Goal: Task Accomplishment & Management: Manage account settings

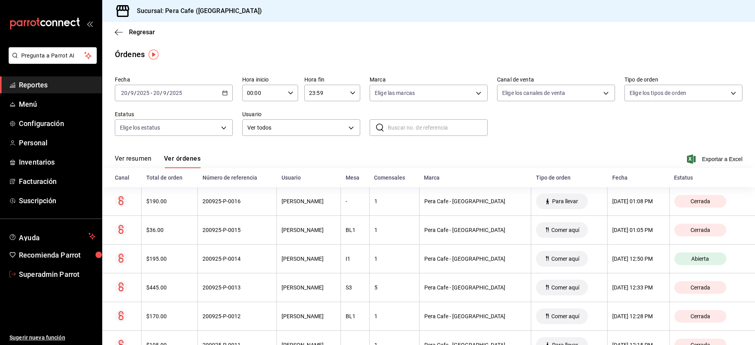
click at [44, 235] on span "Superadmin Parrot" at bounding box center [57, 274] width 77 height 11
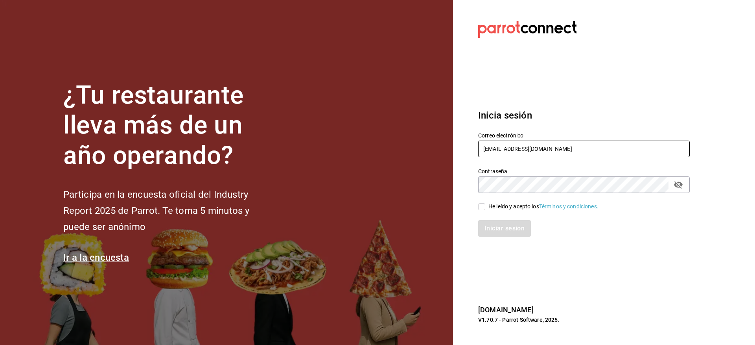
click at [402, 152] on input "peracafe@jalapa.com" at bounding box center [584, 148] width 212 height 17
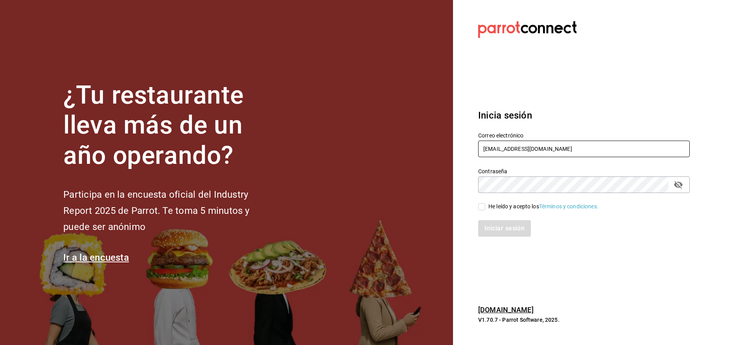
click at [402, 152] on input "peracafe@jalapa.com" at bounding box center [584, 148] width 212 height 17
click at [402, 112] on h3 "Inicia sesión" at bounding box center [584, 115] width 212 height 14
click at [402, 146] on input "peracafe@jalapa.com" at bounding box center [584, 148] width 212 height 17
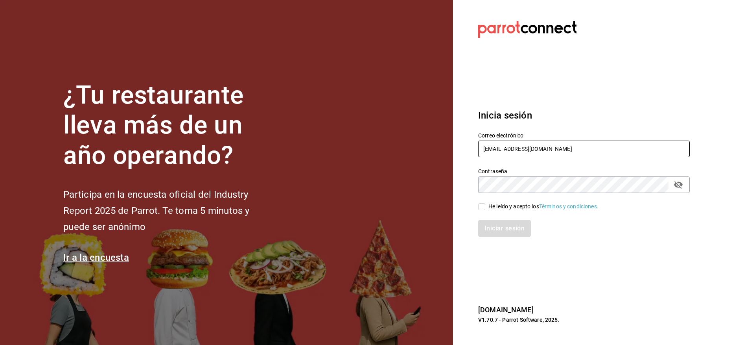
click at [402, 146] on input "peracafe@jalapa.com" at bounding box center [584, 148] width 212 height 17
paste input "losportalesdeboca@veracruz"
type input "[EMAIL_ADDRESS][DOMAIN_NAME]"
click at [402, 210] on div "He leído y acepto los Términos y condiciones." at bounding box center [544, 206] width 110 height 8
click at [402, 210] on input "He leído y acepto los Términos y condiciones." at bounding box center [481, 206] width 7 height 7
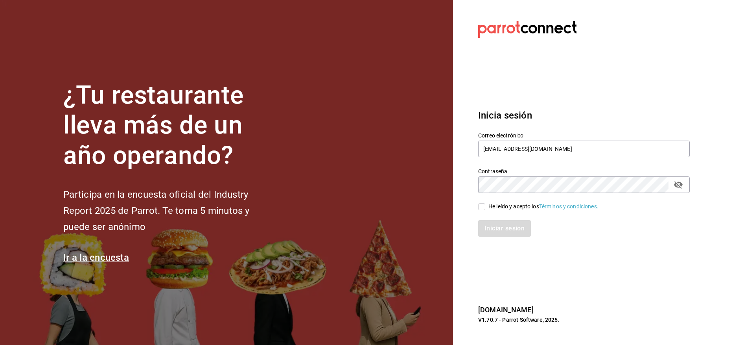
checkbox input "true"
click at [402, 228] on button "Iniciar sesión" at bounding box center [505, 228] width 54 height 17
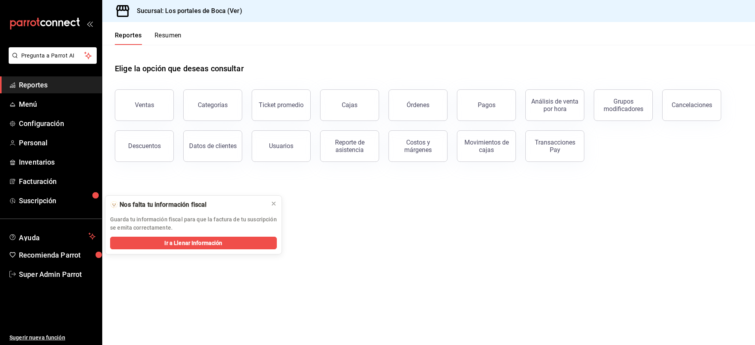
click at [35, 81] on span "Reportes" at bounding box center [57, 84] width 77 height 11
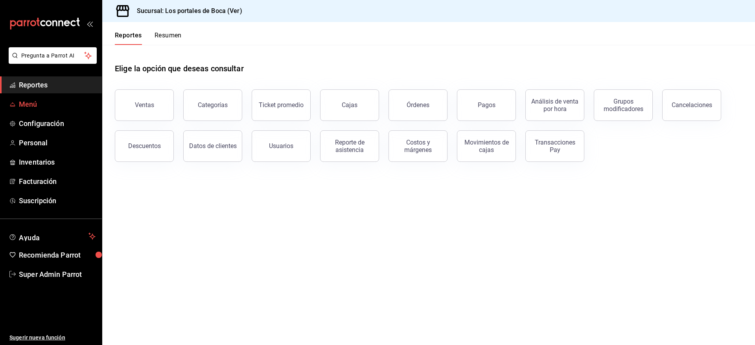
click at [36, 103] on span "Menú" at bounding box center [57, 104] width 77 height 11
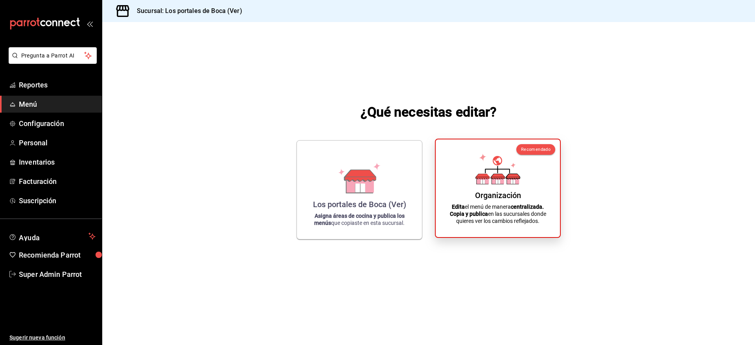
click at [493, 186] on div "Organización Edita el menú de manera centralizada. Copia y publica en las sucur…" at bounding box center [497, 188] width 105 height 85
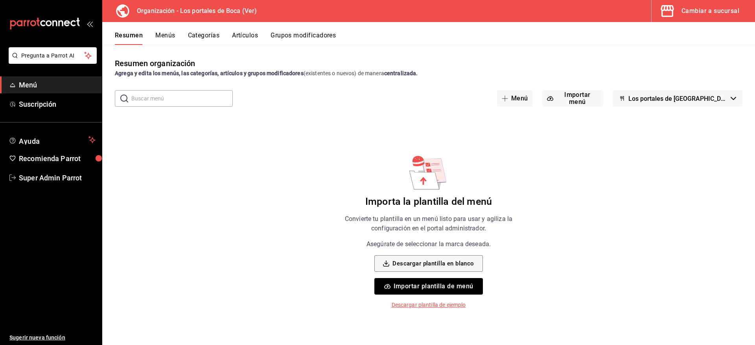
click at [240, 37] on button "Artículos" at bounding box center [245, 37] width 26 height 13
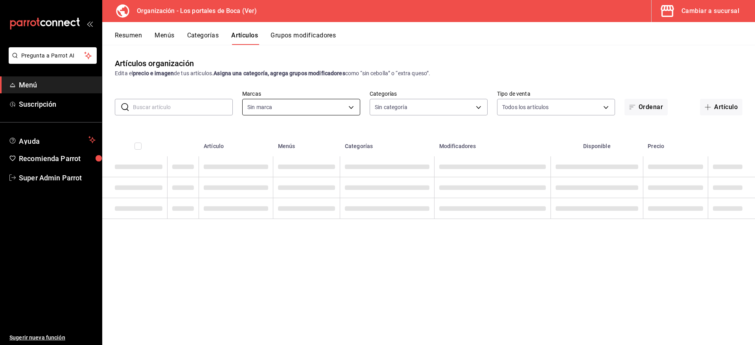
type input "b5ad986e-3551-40cf-bef2-a4391ef287b1"
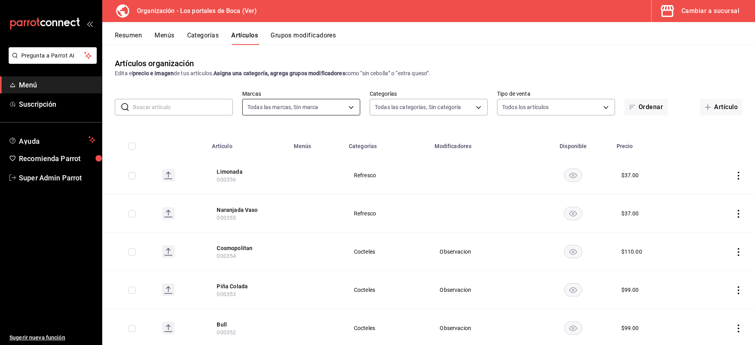
type input "3cb1c7d1-b678-45f1-8822-fafdb096e822,8b9dcd1e-86ce-40be-9bc7-b5ff9750edb9,ba916…"
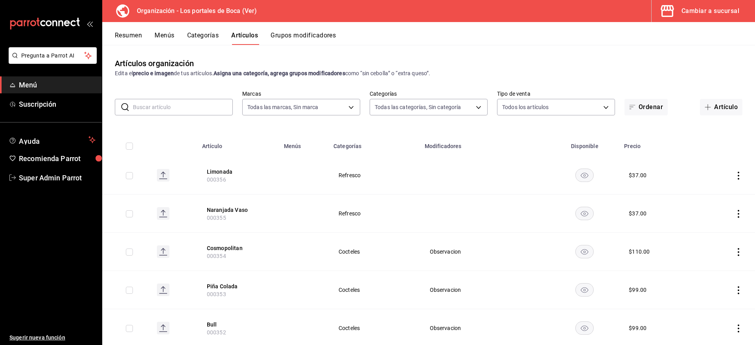
click at [129, 145] on input "checkbox" at bounding box center [129, 145] width 7 height 7
checkbox input "true"
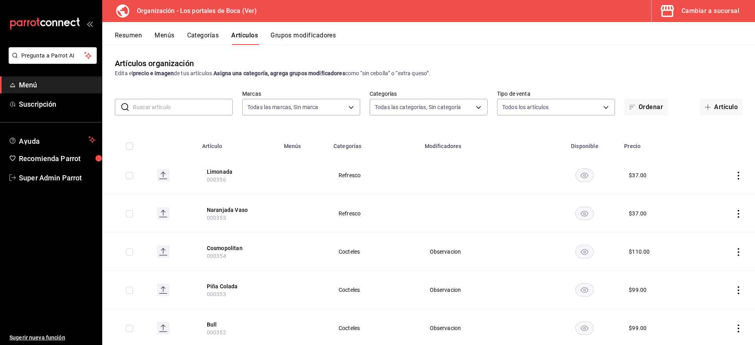
checkbox input "true"
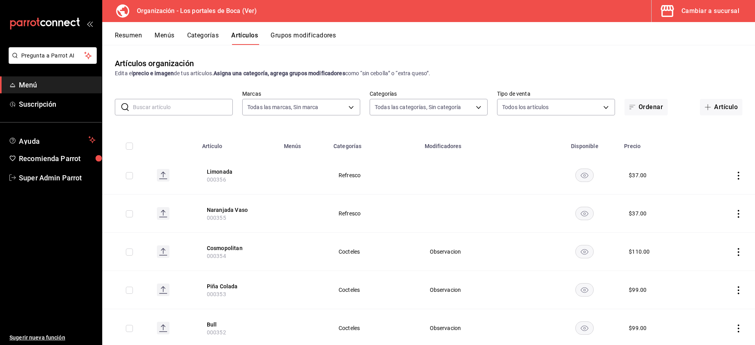
checkbox input "true"
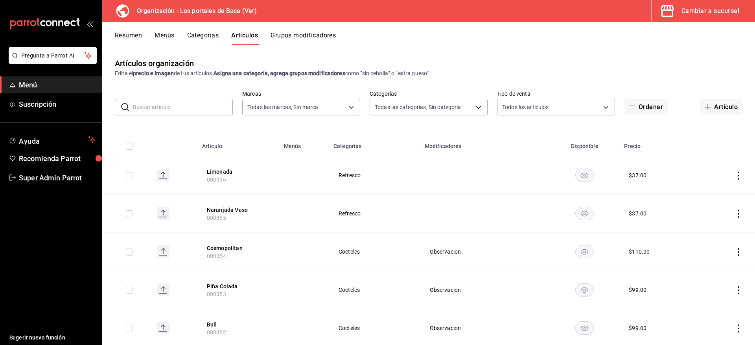
checkbox input "true"
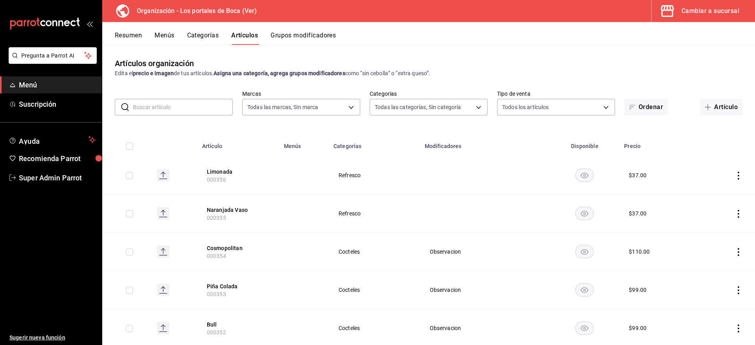
checkbox input "true"
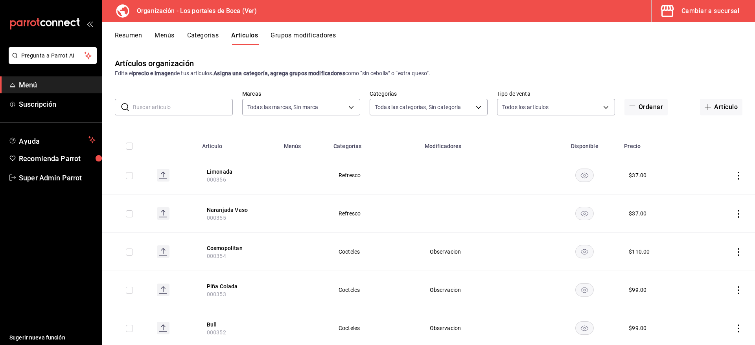
checkbox input "true"
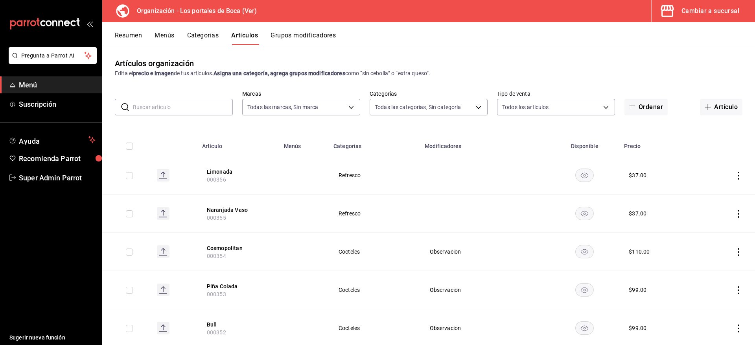
checkbox input "true"
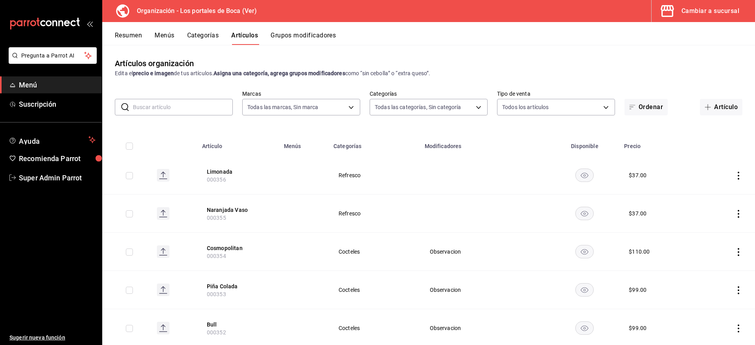
checkbox input "true"
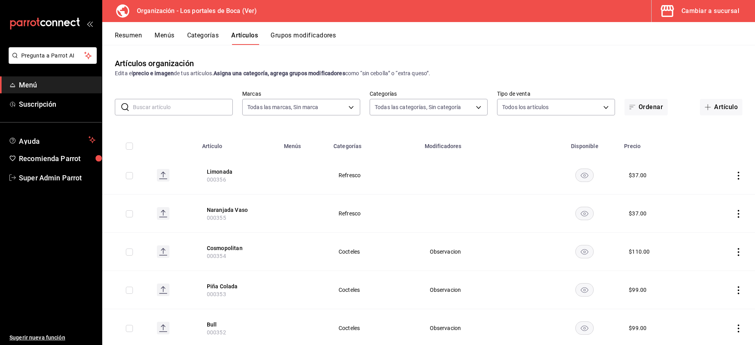
checkbox input "true"
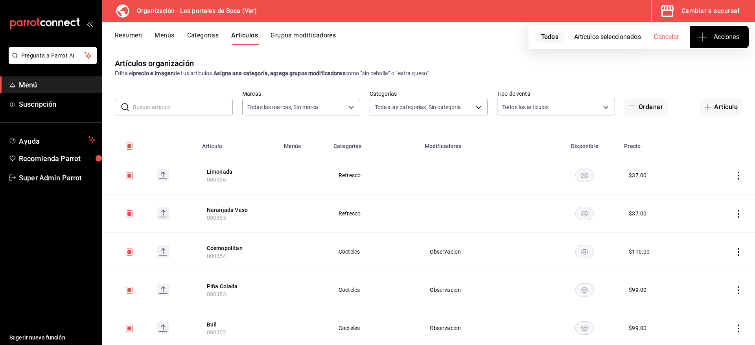
click at [742, 37] on button "Acciones" at bounding box center [719, 37] width 59 height 22
click at [464, 148] on div at bounding box center [377, 172] width 755 height 345
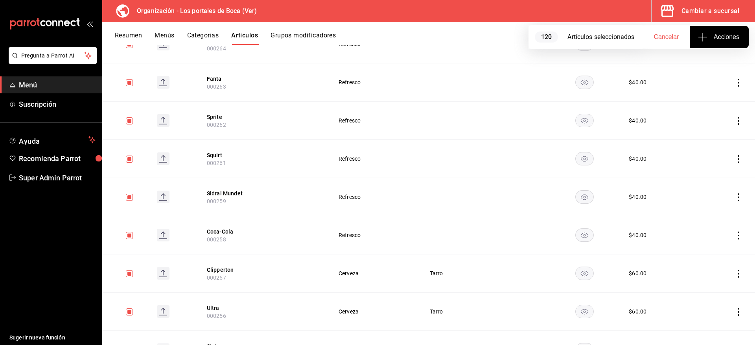
checkbox input "true"
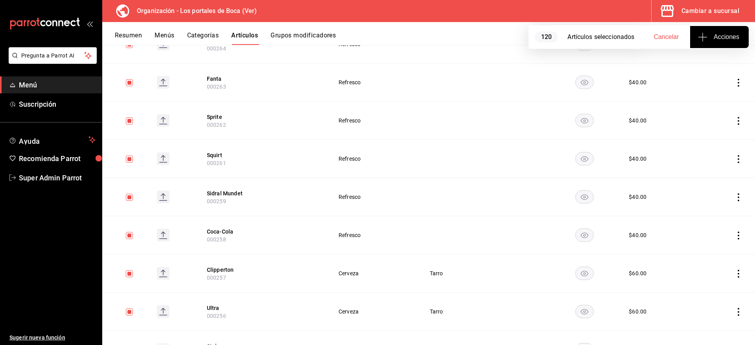
checkbox input "true"
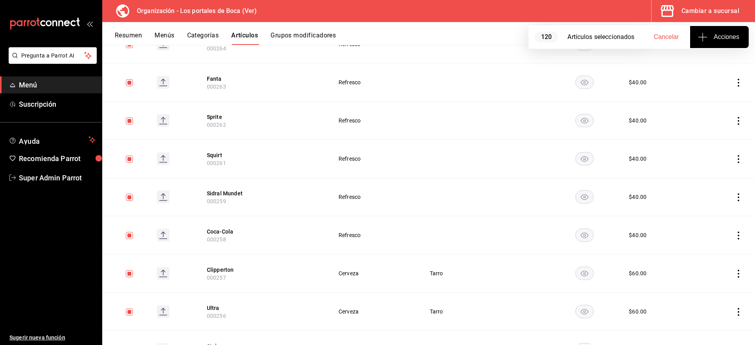
checkbox input "true"
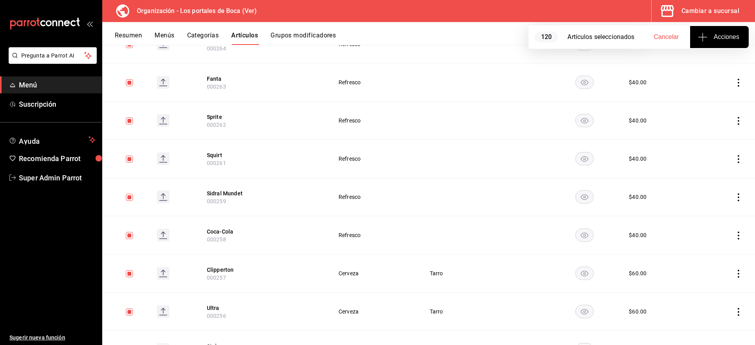
checkbox input "true"
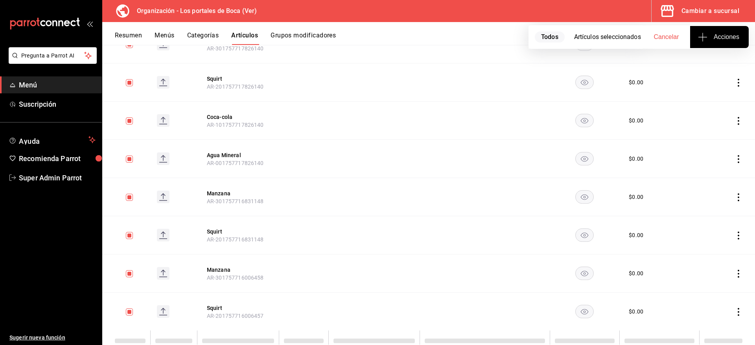
scroll to position [4426, 0]
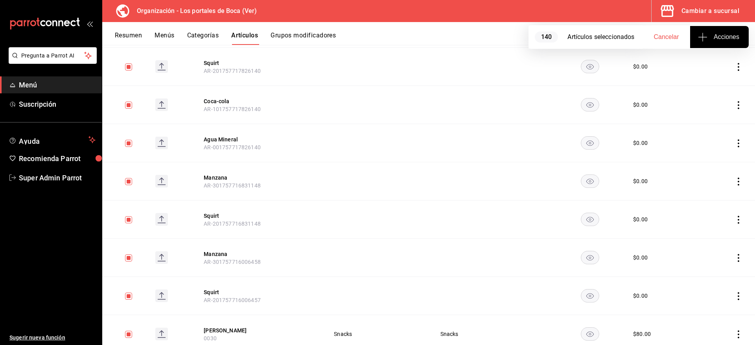
checkbox input "true"
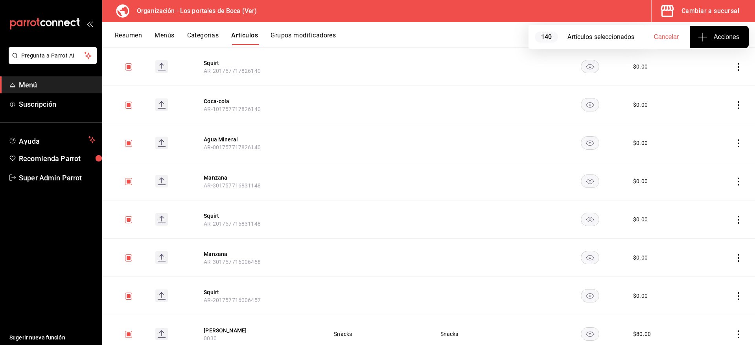
checkbox input "true"
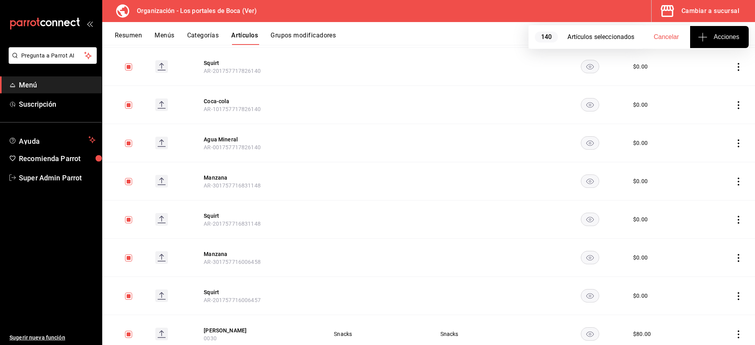
checkbox input "true"
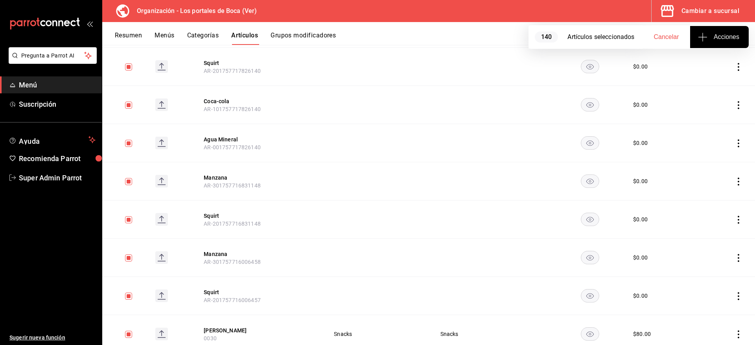
checkbox input "true"
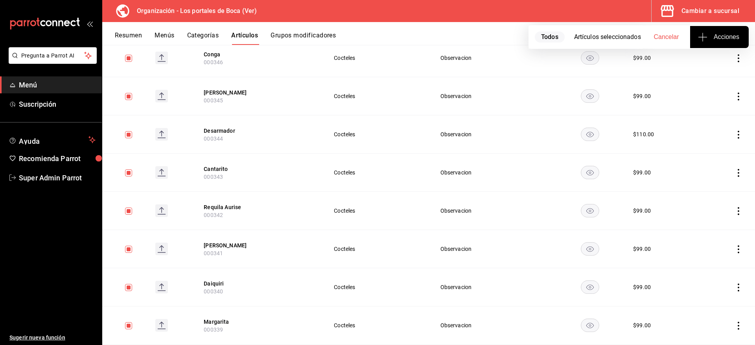
scroll to position [0, 0]
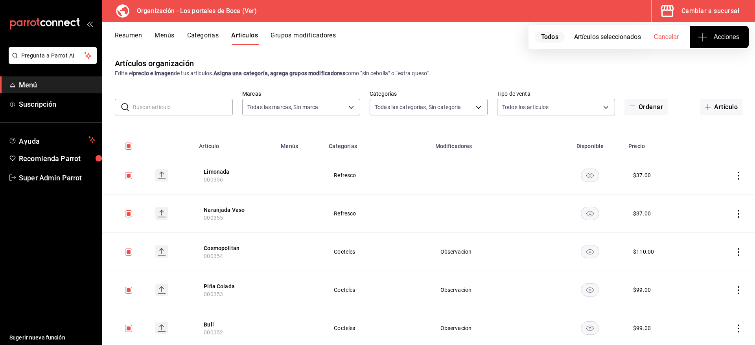
click at [657, 35] on span "Cancelar" at bounding box center [666, 36] width 25 height 7
checkbox input "false"
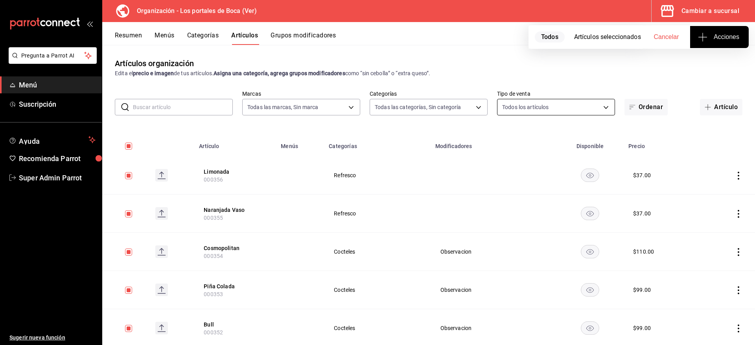
checkbox input "false"
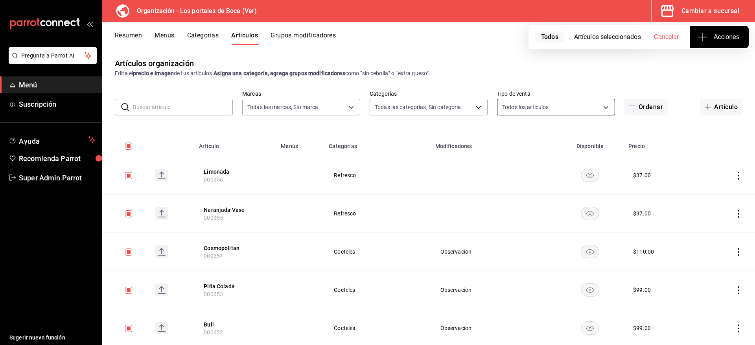
checkbox input "false"
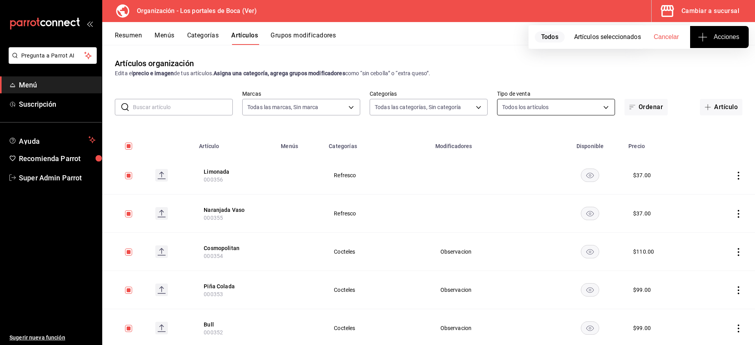
checkbox input "false"
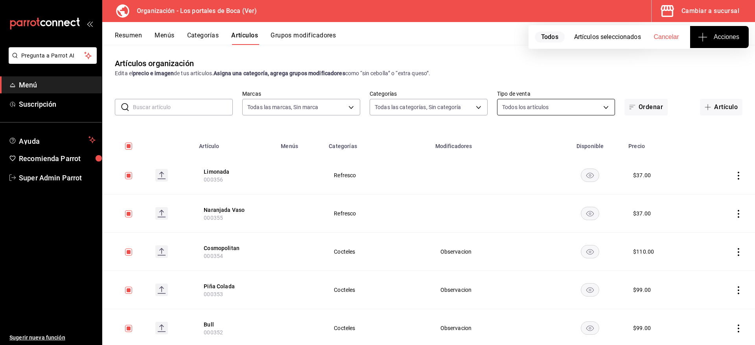
checkbox input "false"
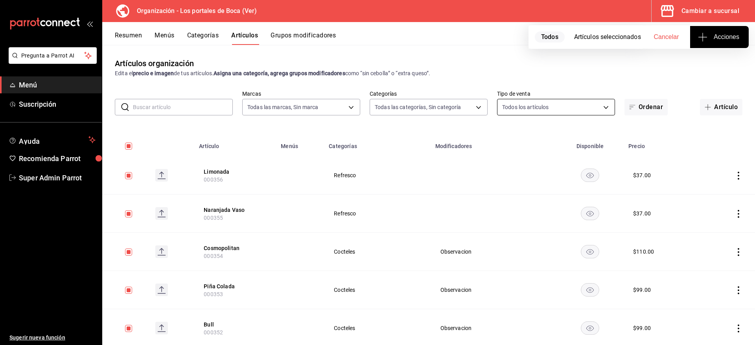
checkbox input "false"
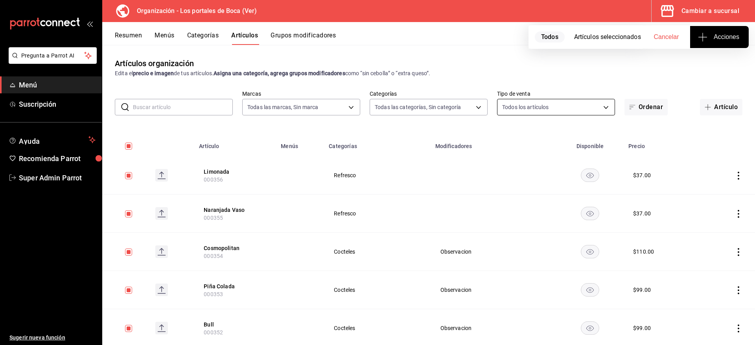
checkbox input "false"
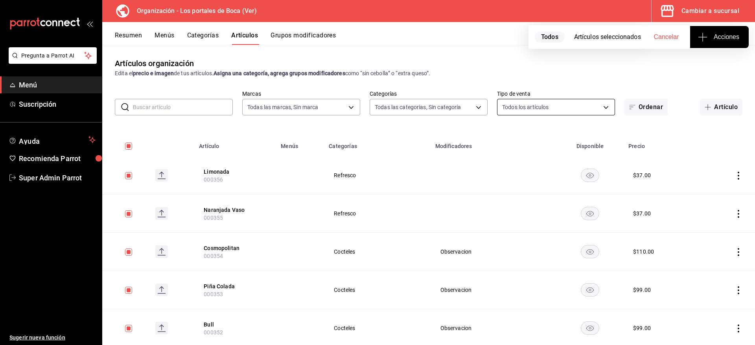
checkbox input "false"
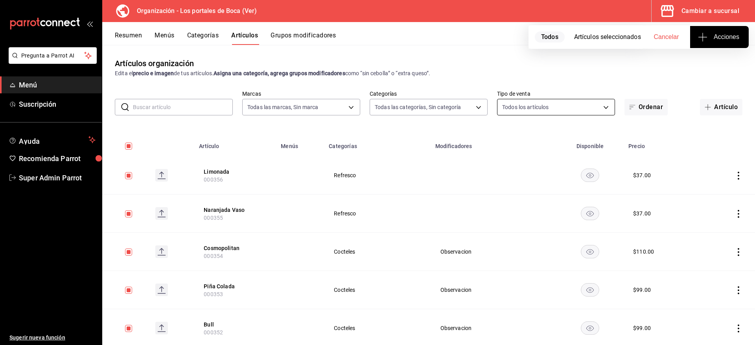
checkbox input "false"
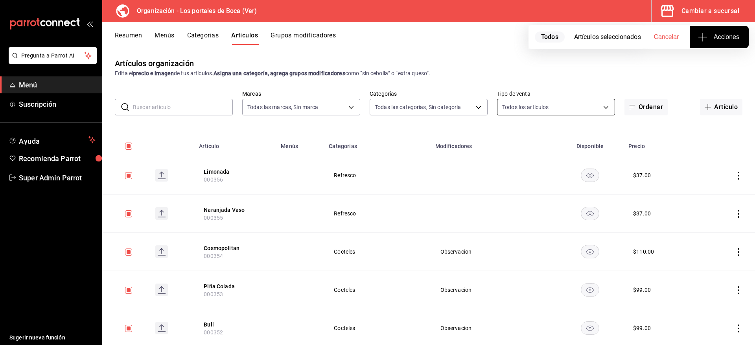
checkbox input "false"
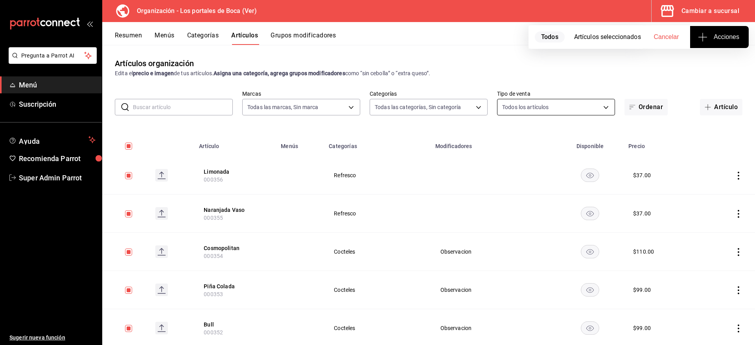
checkbox input "false"
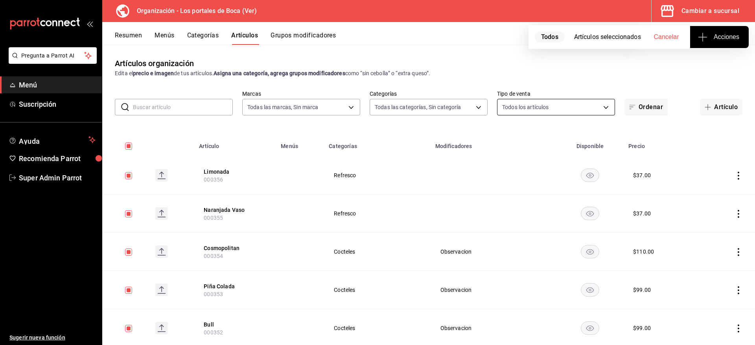
checkbox input "false"
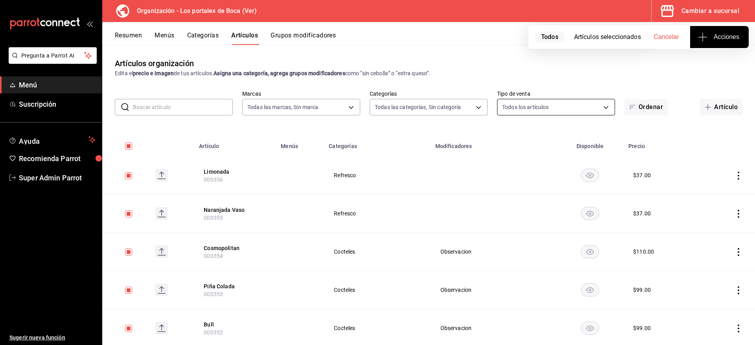
checkbox input "false"
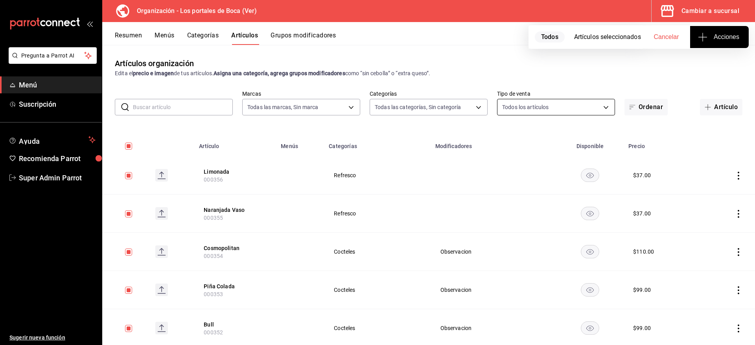
checkbox input "false"
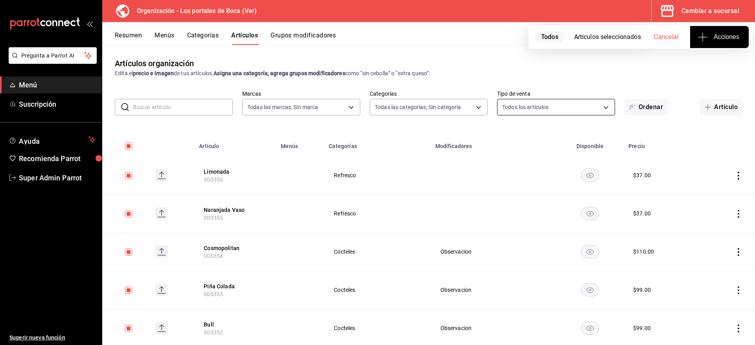
checkbox input "false"
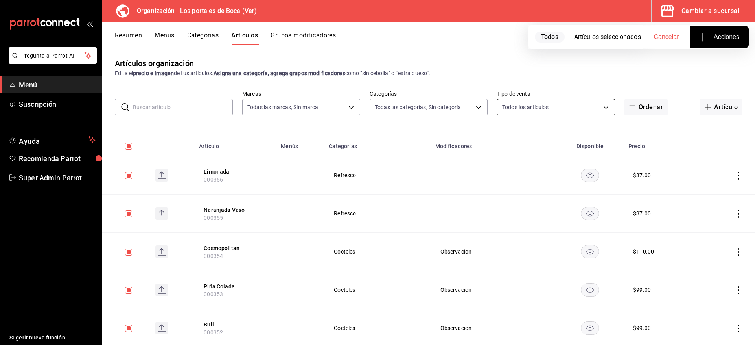
checkbox input "false"
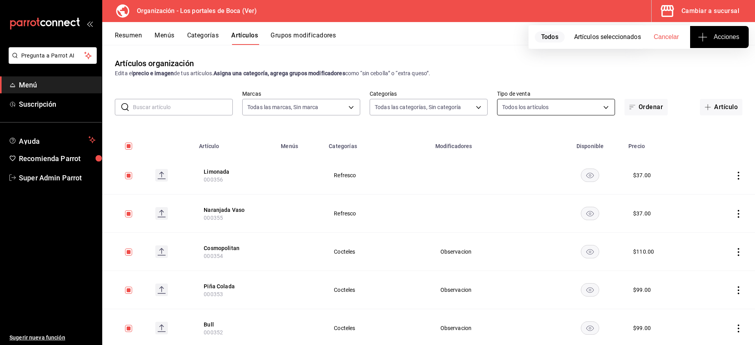
checkbox input "false"
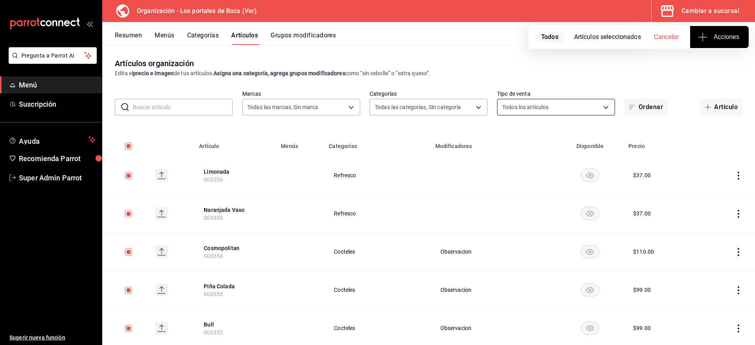
checkbox input "false"
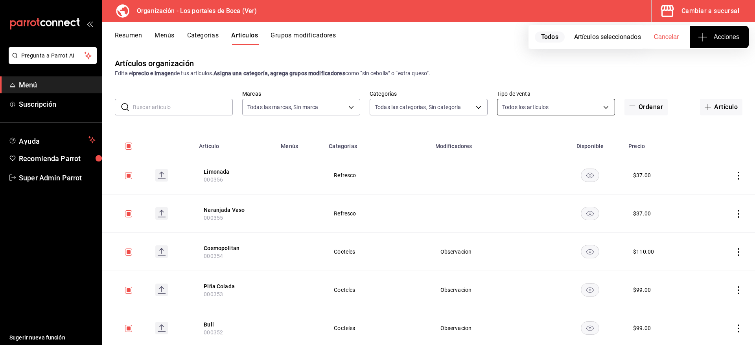
checkbox input "false"
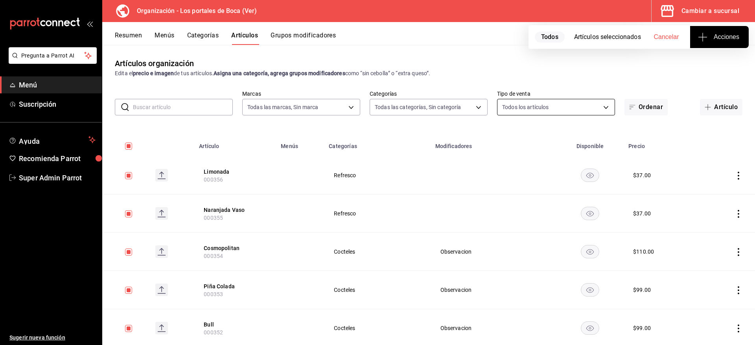
checkbox input "false"
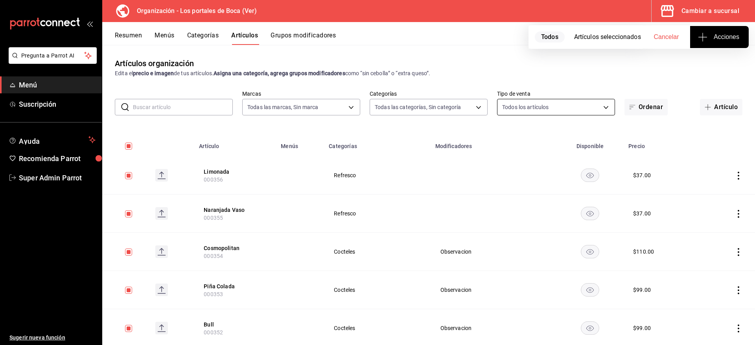
checkbox input "false"
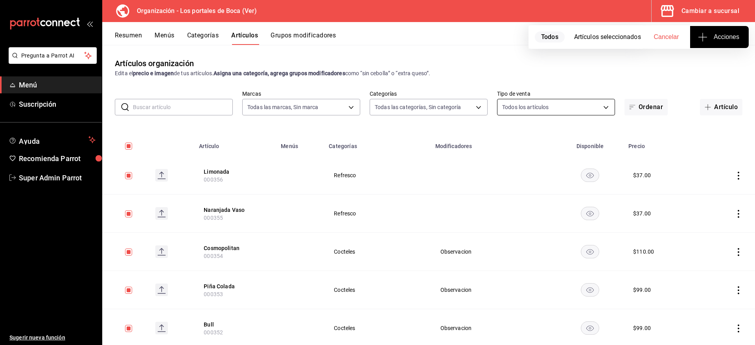
checkbox input "false"
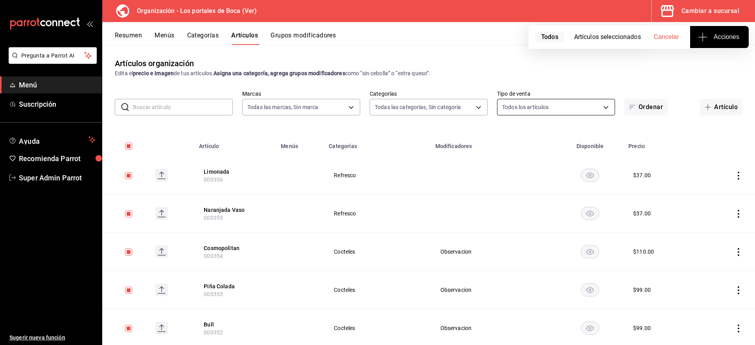
checkbox input "false"
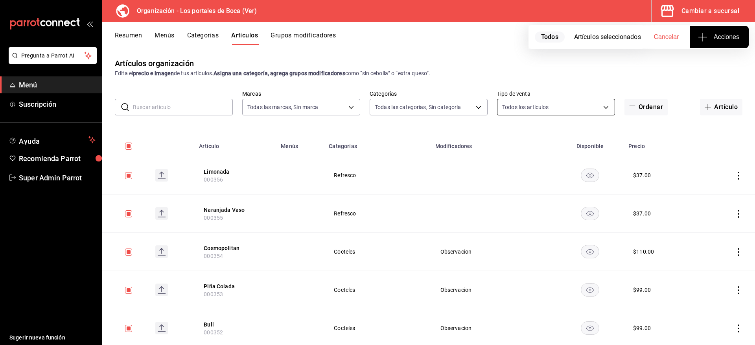
checkbox input "false"
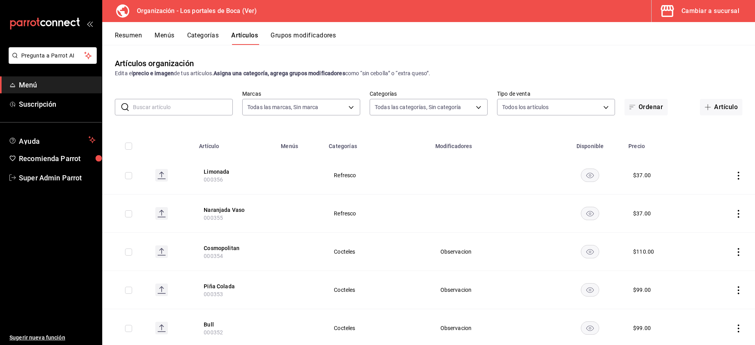
click at [199, 31] on div "Resumen Menús Categorías Artículos Grupos modificadores" at bounding box center [428, 33] width 653 height 23
click at [209, 34] on button "Categorías" at bounding box center [203, 37] width 32 height 13
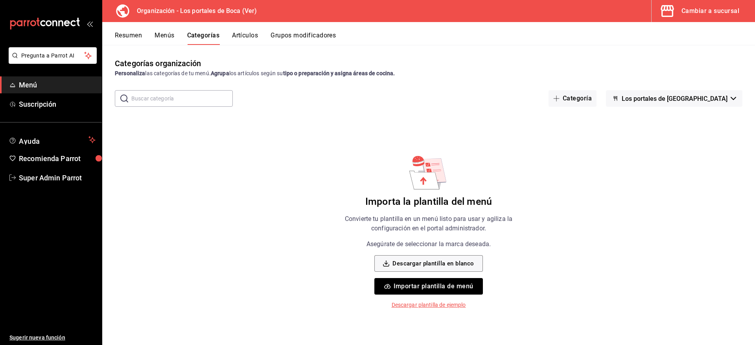
click at [249, 36] on button "Artículos" at bounding box center [245, 37] width 26 height 13
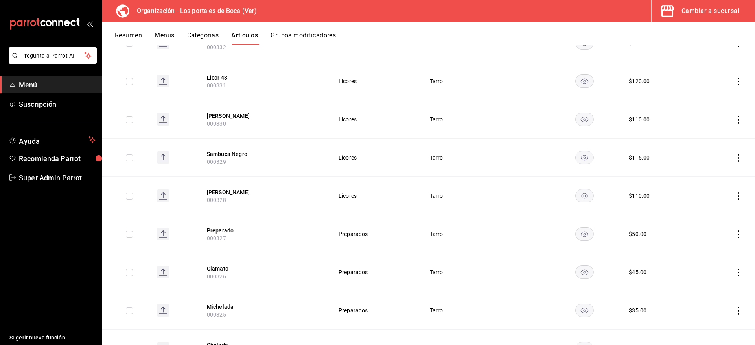
scroll to position [1050, 0]
click at [50, 177] on span "Super Admin Parrot" at bounding box center [57, 177] width 77 height 11
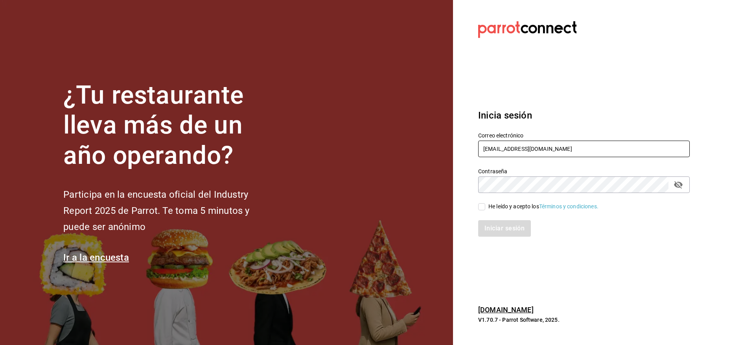
click at [517, 148] on input "losportalesdeboca@veracruz.com" at bounding box center [584, 148] width 212 height 17
paste input "rawrburger@cdmx"
drag, startPoint x: 504, startPoint y: 201, endPoint x: 504, endPoint y: 214, distance: 13.4
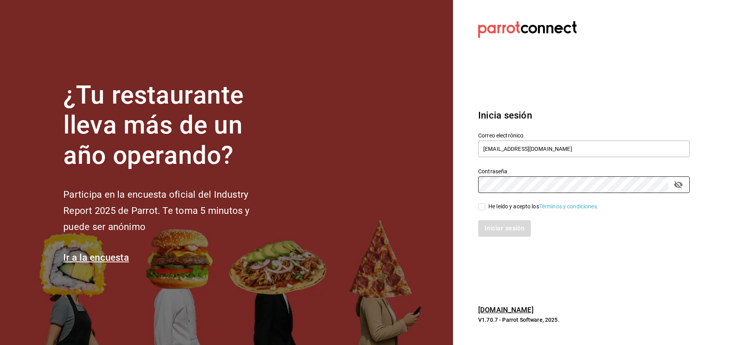
click at [504, 201] on div "He leído y acepto los Términos y condiciones." at bounding box center [579, 202] width 221 height 18
click at [498, 205] on div "He leído y acepto los Términos y condiciones." at bounding box center [544, 206] width 110 height 8
click at [485, 205] on input "He leído y acepto los Términos y condiciones." at bounding box center [481, 206] width 7 height 7
click at [501, 228] on button "Iniciar sesión" at bounding box center [505, 228] width 54 height 17
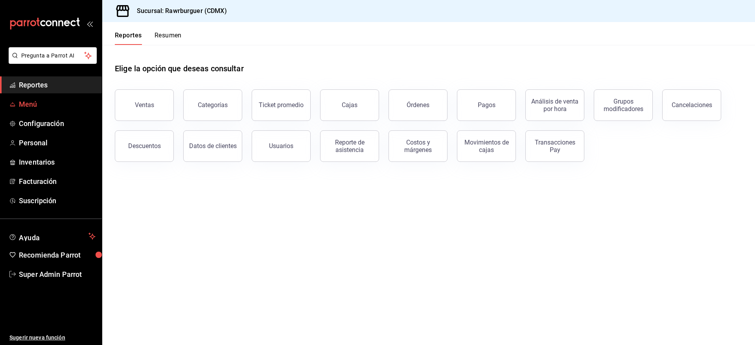
click at [32, 104] on span "Menú" at bounding box center [57, 104] width 77 height 11
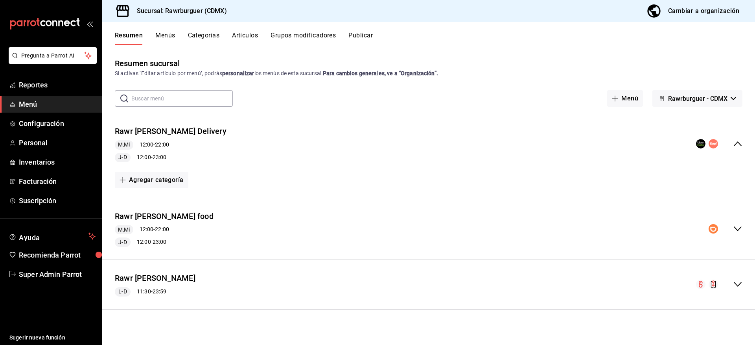
click at [685, 13] on div "Cambiar a organización" at bounding box center [703, 11] width 71 height 11
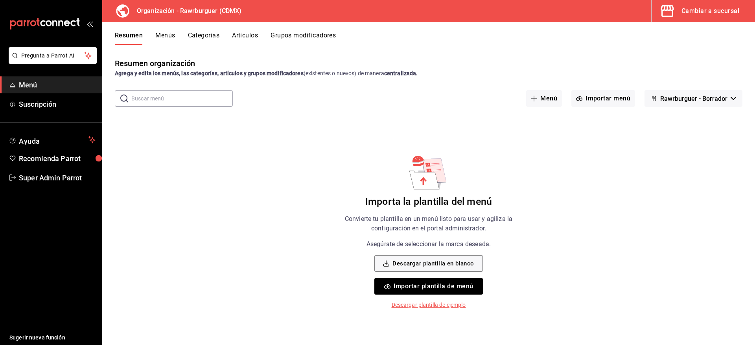
click at [424, 283] on button "Importar plantilla de menú" at bounding box center [429, 286] width 108 height 17
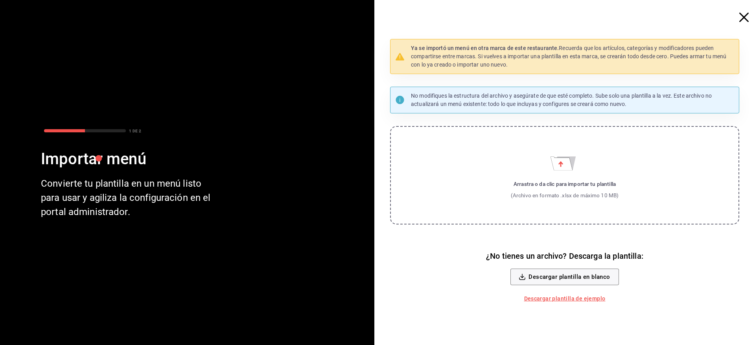
click at [572, 177] on label "Arrastra o da clic para importar tu plantilla (Archivo en formato .xlsx de máxi…" at bounding box center [564, 175] width 349 height 98
click at [0, 0] on input "Arrastra o da clic para importar tu plantilla (Archivo en formato .xlsx de máxi…" at bounding box center [0, 0] width 0 height 0
click at [567, 173] on label "Arrastra o da clic para importar tu plantilla (Archivo en formato .xlsx de máxi…" at bounding box center [564, 175] width 349 height 98
click at [0, 0] on input "Arrastra o da clic para importar tu plantilla (Archivo en formato .xlsx de máxi…" at bounding box center [0, 0] width 0 height 0
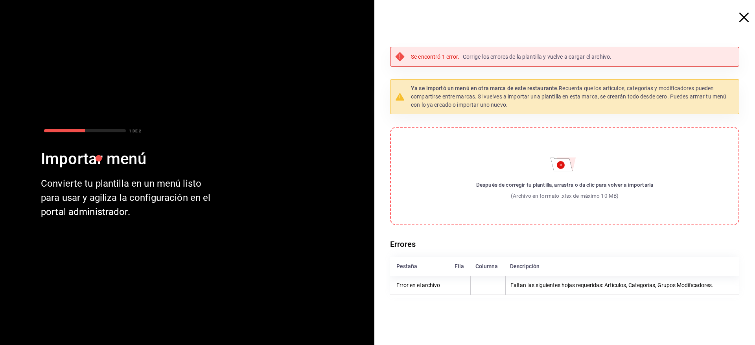
click at [439, 54] on p "Se encontró 1 error." at bounding box center [435, 57] width 49 height 8
click at [748, 18] on icon "button" at bounding box center [744, 17] width 9 height 9
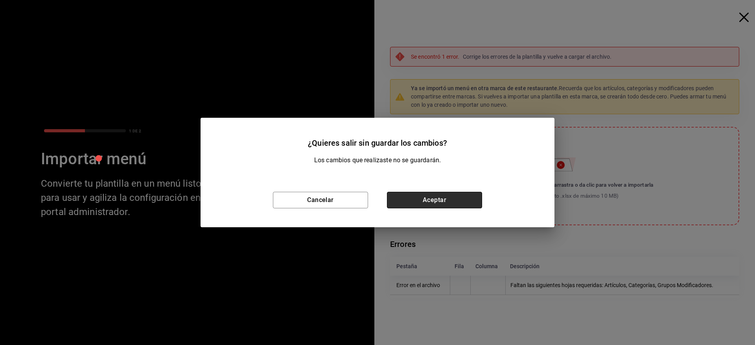
click at [439, 200] on button "Aceptar" at bounding box center [434, 200] width 95 height 17
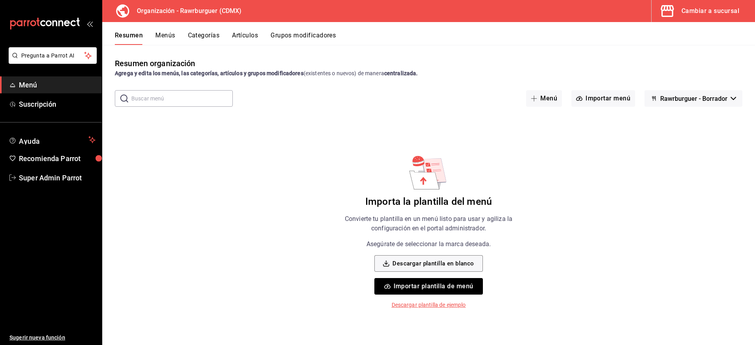
click at [702, 10] on div "Cambiar a sucursal" at bounding box center [711, 11] width 58 height 11
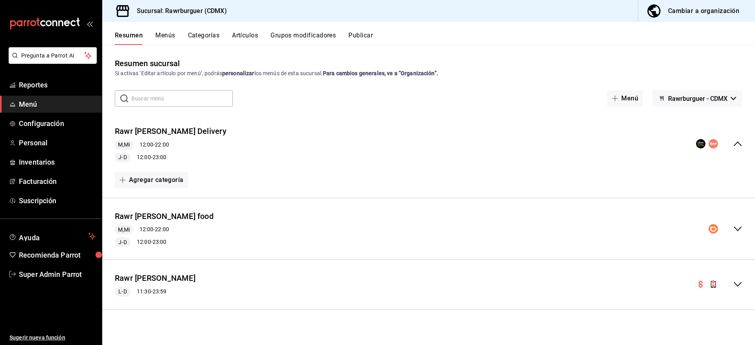
click at [165, 32] on button "Menús" at bounding box center [165, 37] width 20 height 13
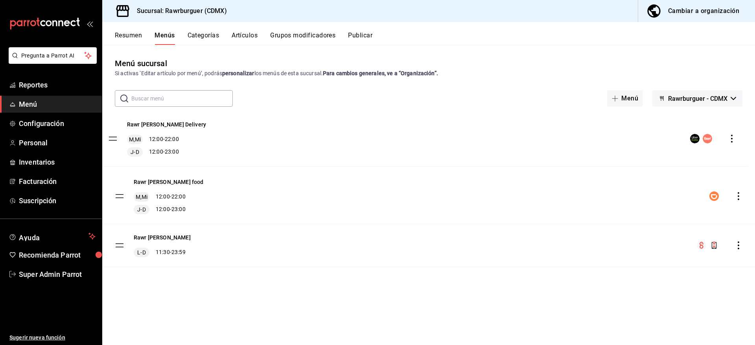
drag, startPoint x: 121, startPoint y: 138, endPoint x: 114, endPoint y: 135, distance: 7.6
click at [114, 135] on tbody "Rawr Burger Delivery M,Mi 12:00 - 22:00 J-D 12:00 - 23:00 Rawr burger Didi food…" at bounding box center [428, 190] width 653 height 154
click at [46, 278] on span "Super Admin Parrot" at bounding box center [57, 274] width 77 height 11
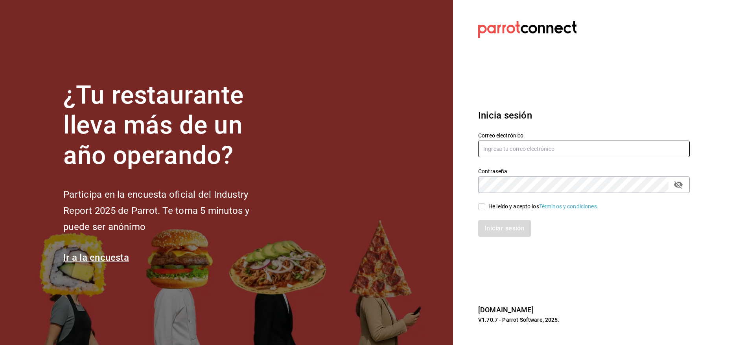
type input "losportalesdeboca@veracruz.com"
drag, startPoint x: 521, startPoint y: 149, endPoint x: 500, endPoint y: 192, distance: 48.0
click at [521, 149] on input "losportalesdeboca@veracruz.com" at bounding box center [584, 148] width 212 height 17
click at [510, 207] on div "He leído y acepto los Términos y condiciones." at bounding box center [544, 206] width 110 height 8
click at [485, 207] on input "He leído y acepto los Términos y condiciones." at bounding box center [481, 206] width 7 height 7
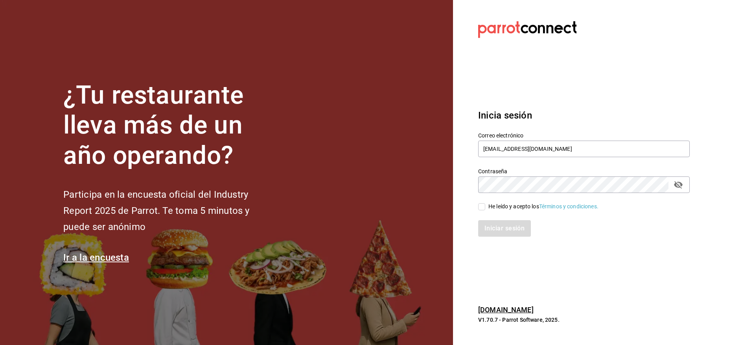
checkbox input "true"
click at [509, 222] on button "Iniciar sesión" at bounding box center [505, 228] width 54 height 17
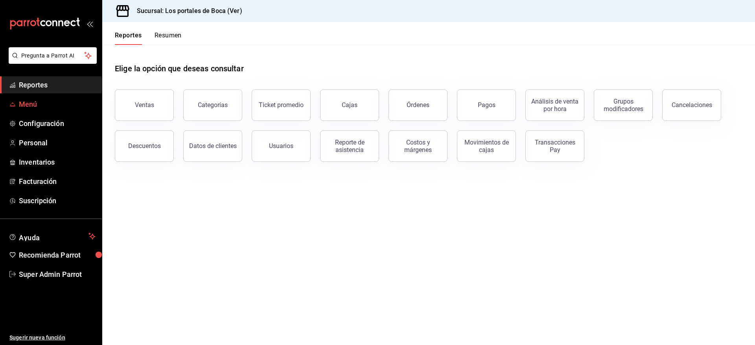
click at [35, 106] on span "Menú" at bounding box center [57, 104] width 77 height 11
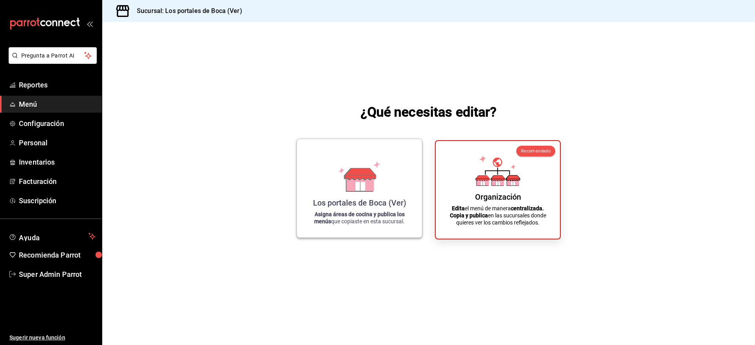
click at [377, 181] on icon at bounding box center [359, 176] width 45 height 31
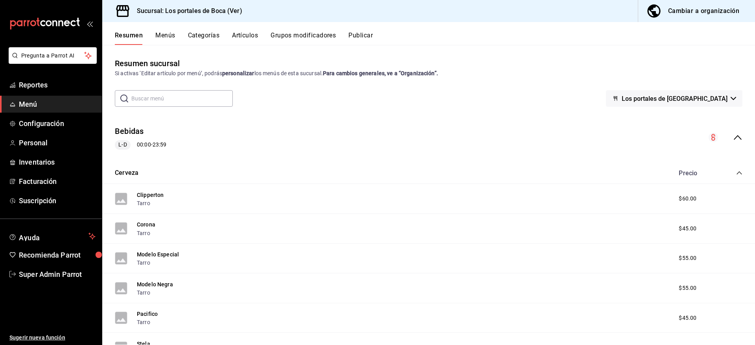
click at [164, 30] on div "Resumen Menús Categorías Artículos Grupos modificadores Publicar" at bounding box center [428, 33] width 653 height 23
click at [168, 37] on button "Menús" at bounding box center [165, 37] width 20 height 13
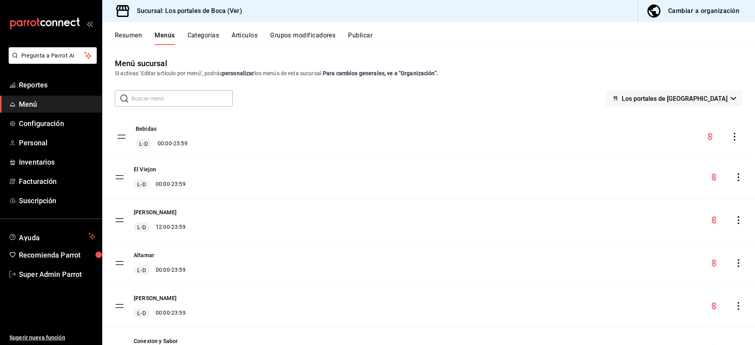
click at [122, 136] on tbody "Bebidas L-D 00:00 - 23:59 El Viejon L-D 00:00 - 23:59 Tortas Roque L-D 12:00 - …" at bounding box center [428, 241] width 653 height 257
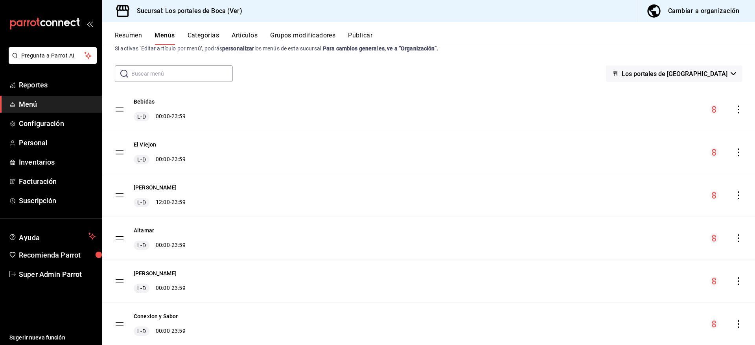
scroll to position [48, 0]
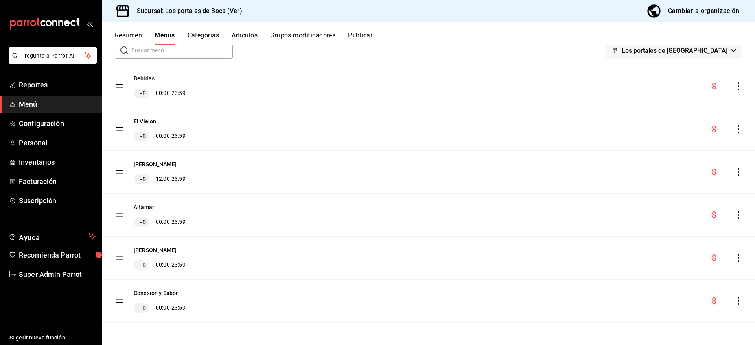
click at [680, 9] on div "Cambiar a organización" at bounding box center [703, 11] width 71 height 11
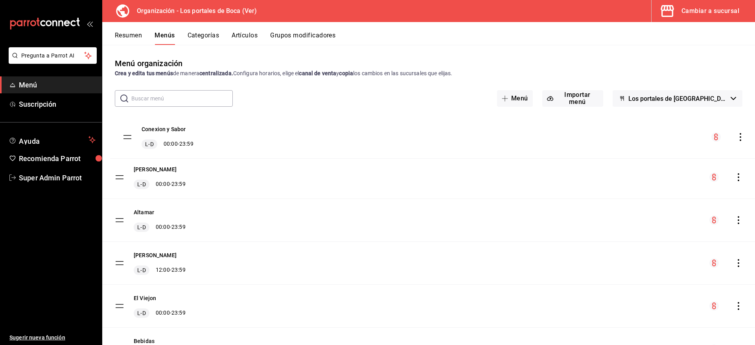
drag, startPoint x: 119, startPoint y: 136, endPoint x: 127, endPoint y: 139, distance: 8.3
click at [127, 139] on tbody "Conexion y Sabor L-D 00:00 - 23:59 Don Kekas L-D 00:00 - 23:59 Altamar L-D 00:0…" at bounding box center [428, 241] width 653 height 257
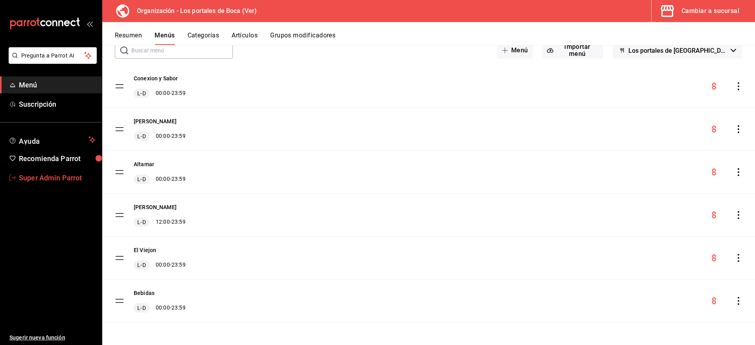
click at [53, 175] on span "Super Admin Parrot" at bounding box center [57, 177] width 77 height 11
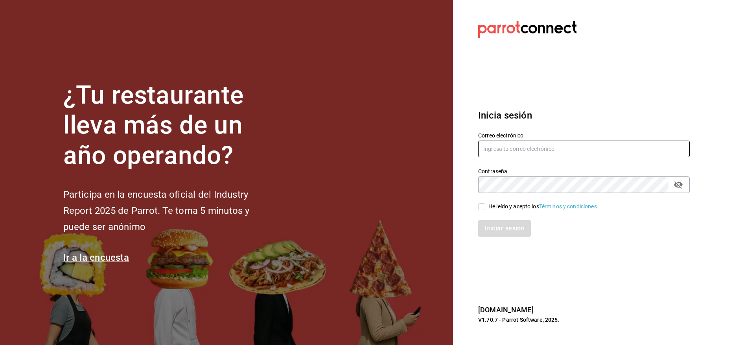
type input "[EMAIL_ADDRESS][DOMAIN_NAME]"
click at [549, 144] on input "[EMAIL_ADDRESS][DOMAIN_NAME]" at bounding box center [584, 148] width 212 height 17
click at [550, 144] on input "[EMAIL_ADDRESS][DOMAIN_NAME]" at bounding box center [584, 148] width 212 height 17
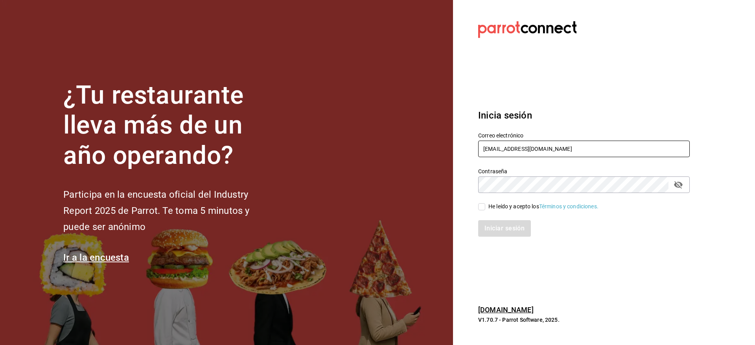
click at [550, 144] on input "[EMAIL_ADDRESS][DOMAIN_NAME]" at bounding box center [584, 148] width 212 height 17
click at [504, 207] on div "He leído y acepto los Términos y condiciones." at bounding box center [544, 206] width 110 height 8
click at [485, 207] on input "He leído y acepto los Términos y condiciones." at bounding box center [481, 206] width 7 height 7
checkbox input "true"
click at [509, 225] on button "Iniciar sesión" at bounding box center [505, 228] width 54 height 17
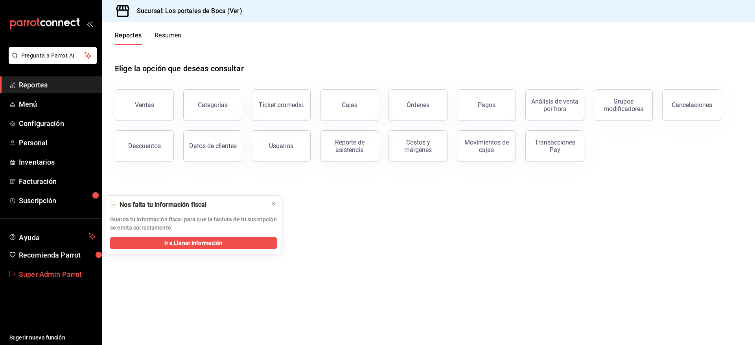
click at [52, 272] on span "Super Admin Parrot" at bounding box center [57, 274] width 77 height 11
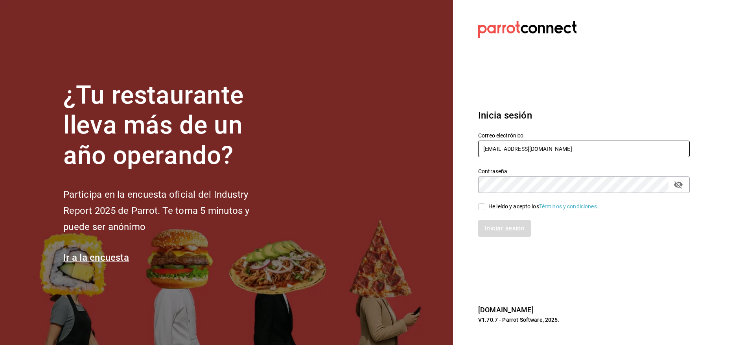
click at [556, 150] on input "[EMAIL_ADDRESS][DOMAIN_NAME]" at bounding box center [584, 148] width 212 height 17
paste input "friloocafe@cdmx"
type input "[EMAIL_ADDRESS][DOMAIN_NAME]"
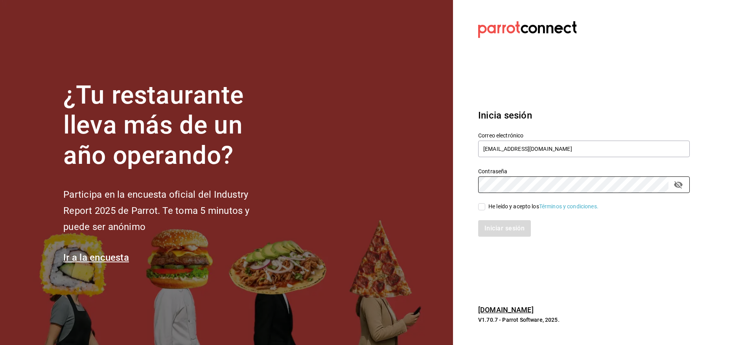
click at [508, 208] on div "He leído y acepto los Términos y condiciones." at bounding box center [544, 206] width 110 height 8
click at [485, 208] on input "He leído y acepto los Términos y condiciones." at bounding box center [481, 206] width 7 height 7
checkbox input "true"
click at [508, 230] on button "Iniciar sesión" at bounding box center [505, 228] width 54 height 17
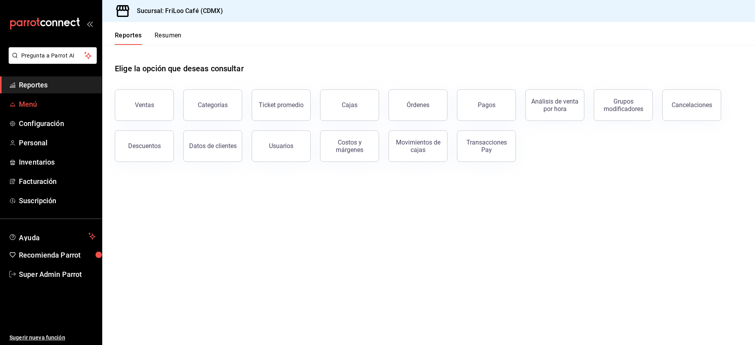
click at [39, 106] on span "Menú" at bounding box center [57, 104] width 77 height 11
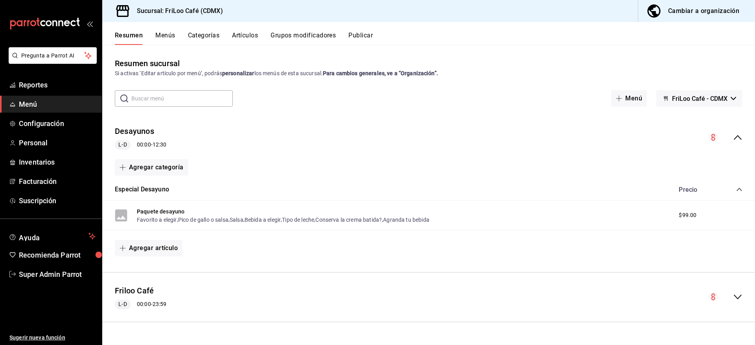
click at [244, 34] on button "Artículos" at bounding box center [245, 37] width 26 height 13
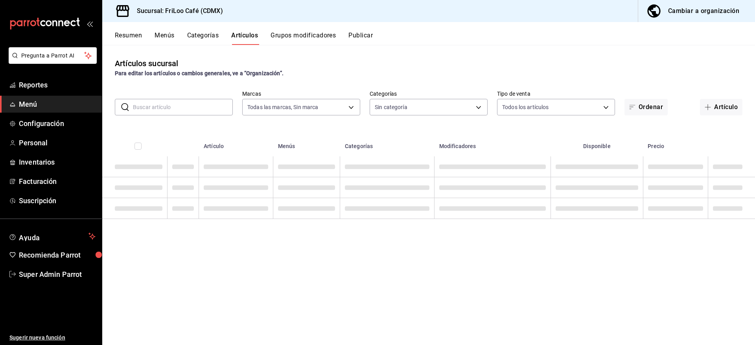
type input "e4bdba6b-3afc-4633-b0eb-b84fb118c14c"
type input "12463e02-e16c-4fb5-87bc-4f8e3a65767e,cc1d0257-09c0-4329-b4ae-f6286884bf40,0e599…"
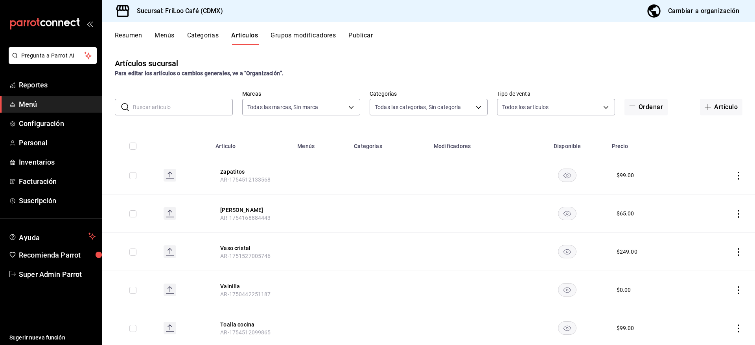
click at [192, 108] on input "text" at bounding box center [183, 107] width 100 height 16
type input "corbata"
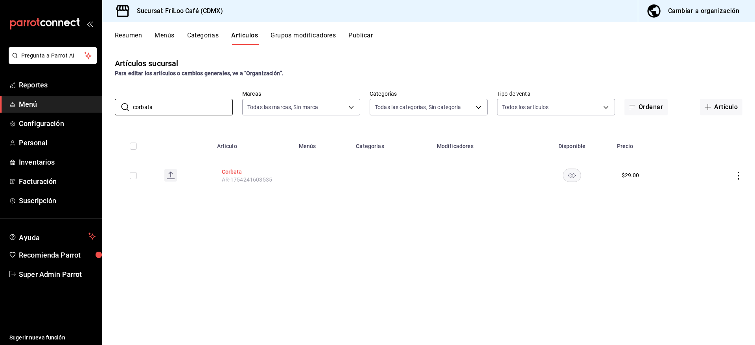
click at [231, 171] on button "Corbata" at bounding box center [253, 172] width 63 height 8
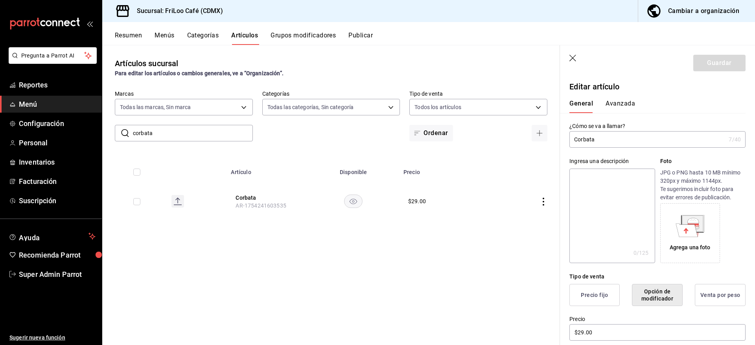
click at [129, 34] on button "Resumen" at bounding box center [128, 37] width 27 height 13
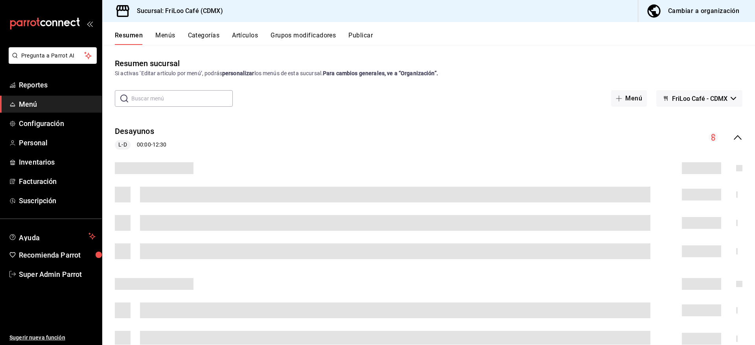
click at [170, 36] on button "Menús" at bounding box center [165, 37] width 20 height 13
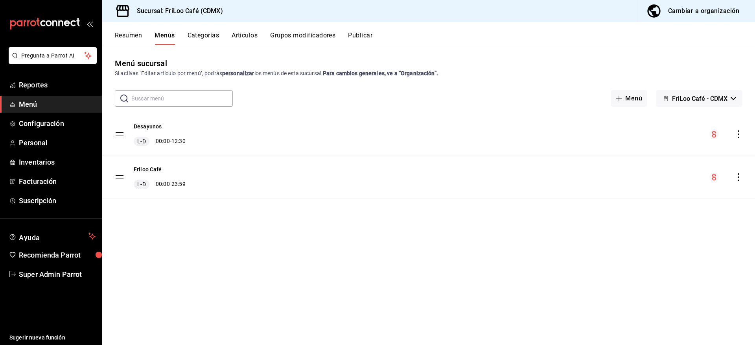
click at [137, 31] on div "Resumen Menús Categorías Artículos Grupos modificadores Publicar" at bounding box center [428, 33] width 653 height 23
click at [135, 34] on button "Resumen" at bounding box center [128, 37] width 27 height 13
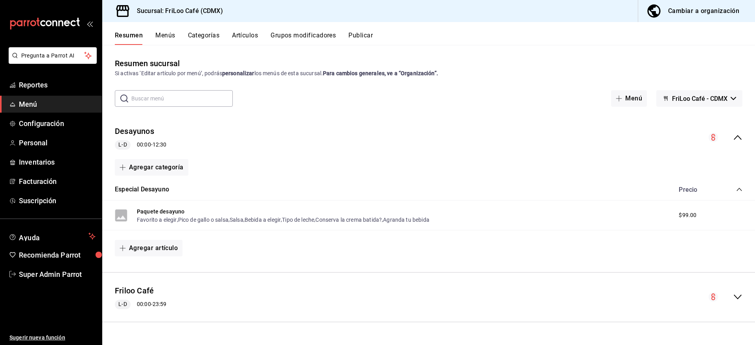
click at [200, 37] on button "Categorías" at bounding box center [204, 37] width 32 height 13
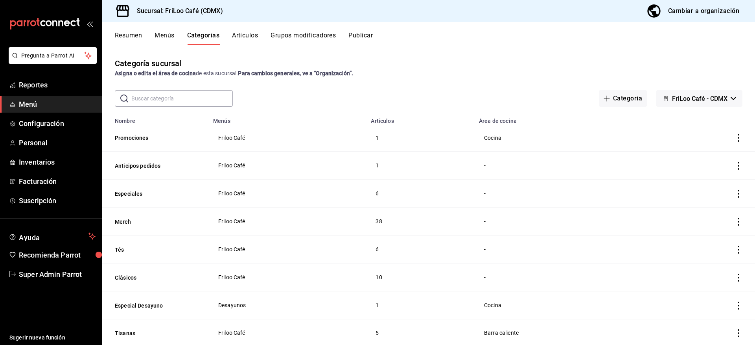
click at [240, 35] on button "Artículos" at bounding box center [245, 37] width 26 height 13
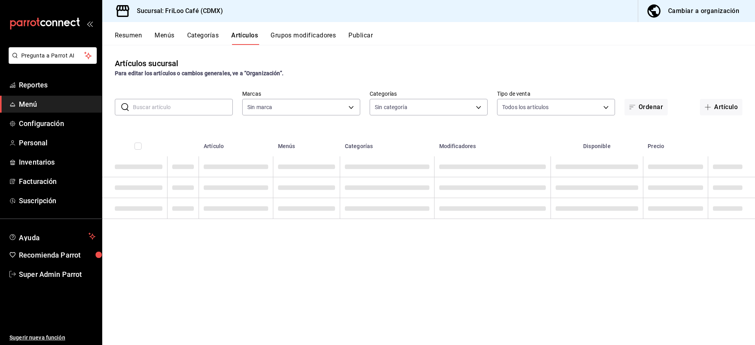
type input "e4bdba6b-3afc-4633-b0eb-b84fb118c14c"
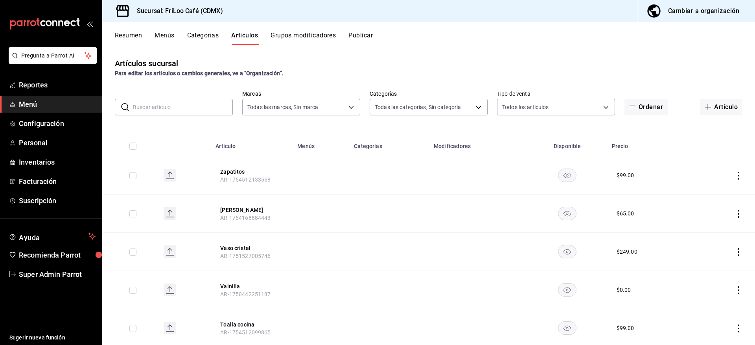
type input "12463e02-e16c-4fb5-87bc-4f8e3a65767e,cc1d0257-09c0-4329-b4ae-f6286884bf40,0e599…"
click at [191, 109] on input "text" at bounding box center [183, 107] width 100 height 16
type input "corbata"
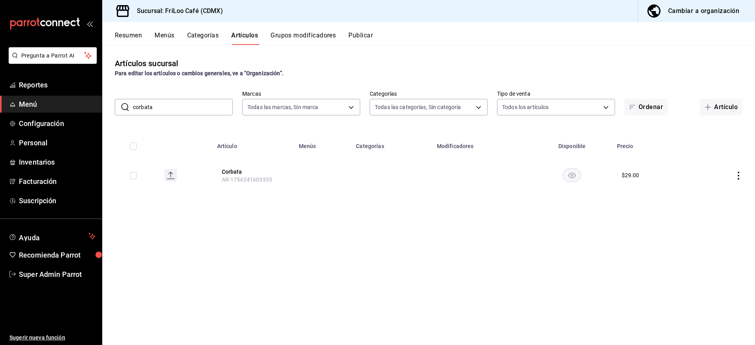
click at [359, 243] on div "Artículos sucursal Para editar los artículos o cambios generales, ve a “Organiz…" at bounding box center [428, 194] width 653 height 299
click at [367, 237] on div "Artículos sucursal Para editar los artículos o cambios generales, ve a “Organiz…" at bounding box center [428, 194] width 653 height 299
click at [26, 103] on span "Menú" at bounding box center [57, 104] width 77 height 11
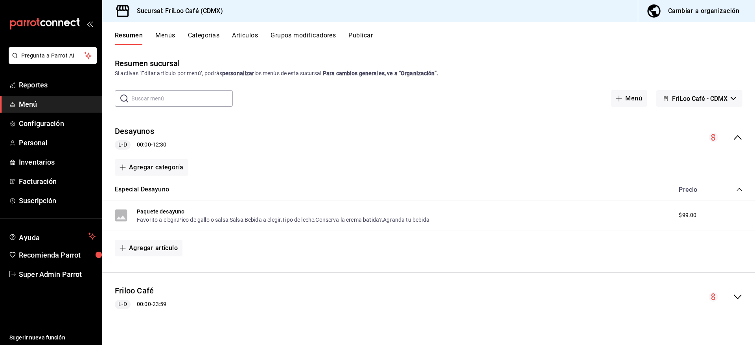
click at [690, 101] on span "FriLoo Café - CDMX" at bounding box center [699, 98] width 55 height 7
click at [689, 100] on div at bounding box center [377, 172] width 755 height 345
click at [742, 295] on icon "collapse-menu-row" at bounding box center [738, 296] width 8 height 5
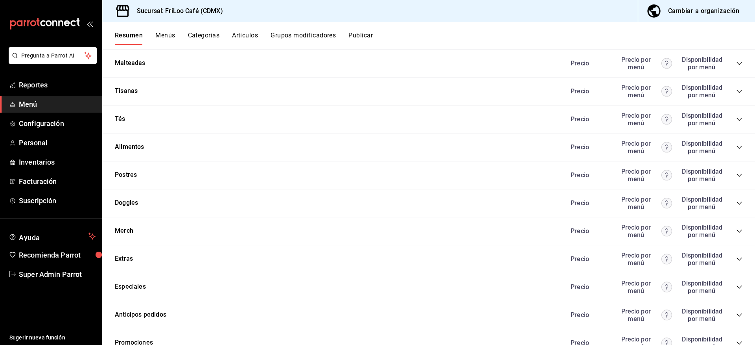
scroll to position [1238, 0]
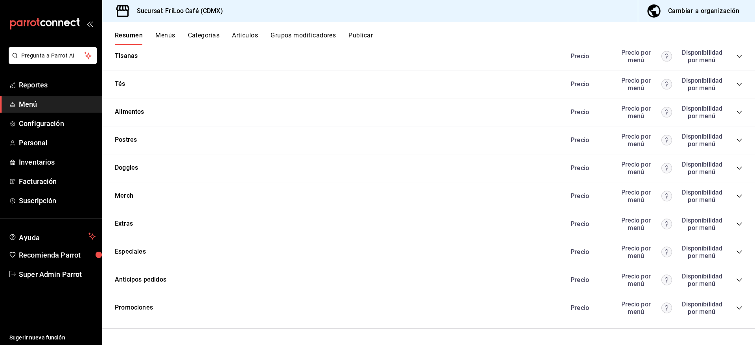
click at [737, 223] on icon "collapse-category-row" at bounding box center [740, 224] width 6 height 6
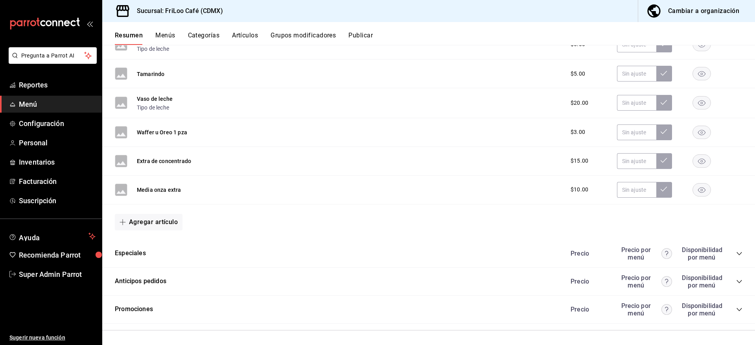
scroll to position [1853, 0]
click at [738, 249] on div "Especiales Precio Precio por menú Disponibilidad por menú" at bounding box center [428, 252] width 653 height 28
click at [737, 253] on icon "collapse-category-row" at bounding box center [740, 252] width 6 height 6
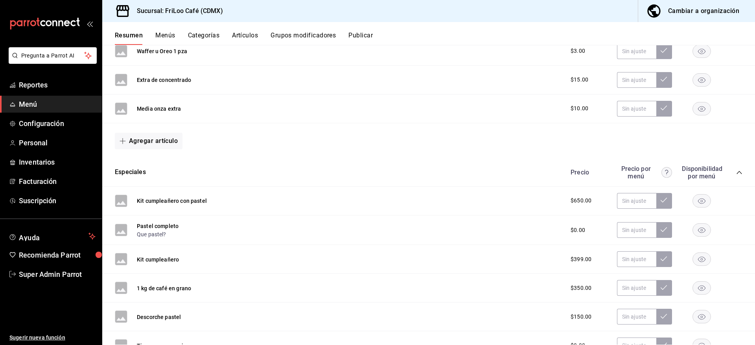
scroll to position [2062, 0]
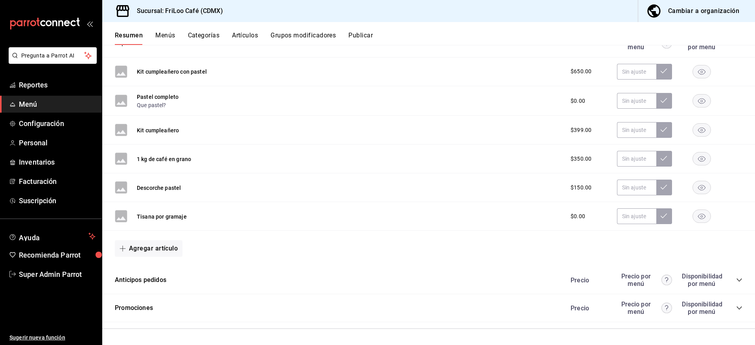
click at [737, 308] on icon "collapse-category-row" at bounding box center [740, 308] width 6 height 6
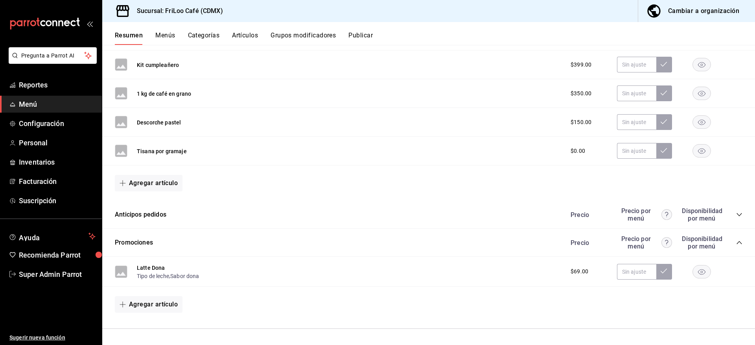
click at [732, 209] on div "Precio Precio por menú Disponibilidad por menú" at bounding box center [653, 214] width 180 height 15
click at [737, 216] on icon "collapse-category-row" at bounding box center [740, 214] width 6 height 6
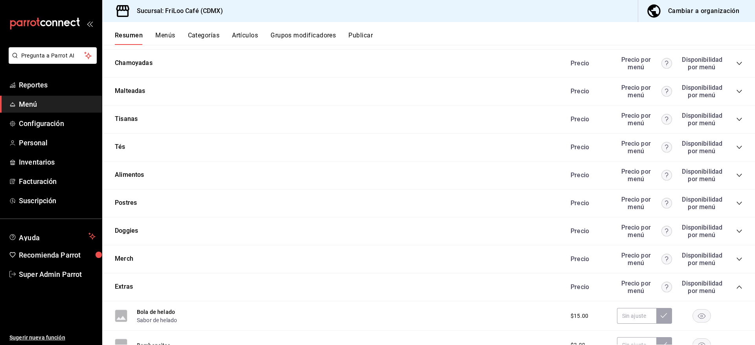
scroll to position [1180, 0]
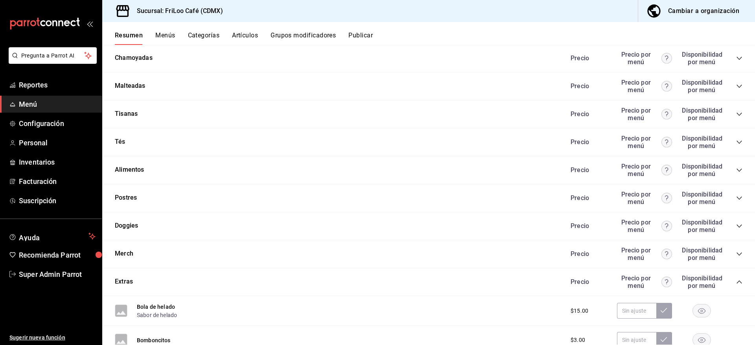
click at [737, 251] on icon "collapse-category-row" at bounding box center [740, 254] width 6 height 6
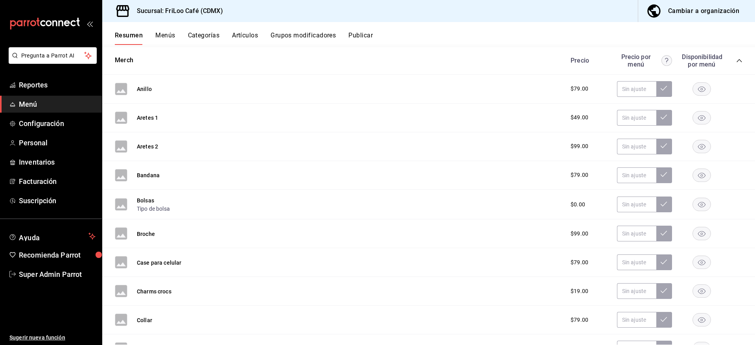
scroll to position [1338, 0]
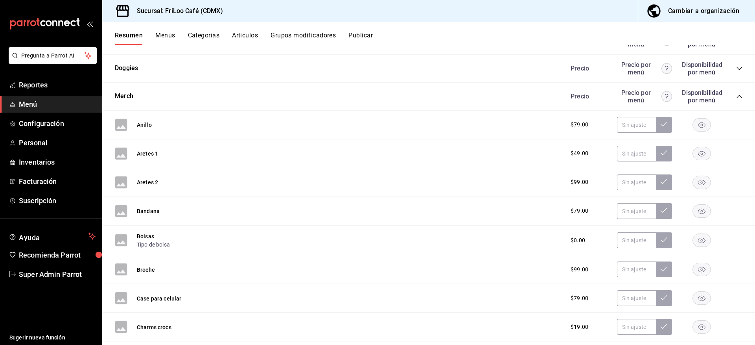
click at [727, 97] on div "Precio Precio por menú Disponibilidad por menú" at bounding box center [653, 96] width 180 height 15
click at [737, 95] on icon "collapse-category-row" at bounding box center [740, 96] width 6 height 6
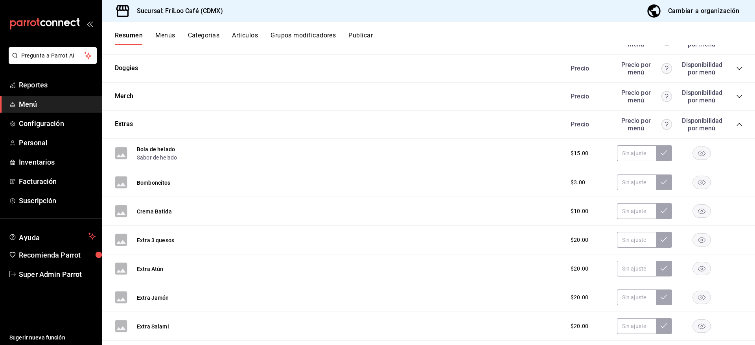
click at [737, 126] on icon "collapse-category-row" at bounding box center [740, 124] width 6 height 6
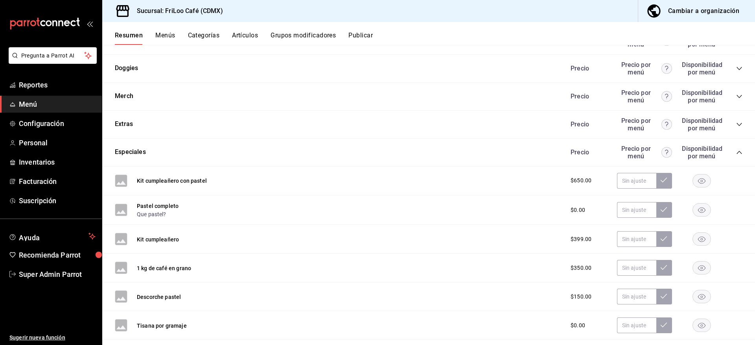
click at [737, 149] on span "collapse-category-row" at bounding box center [740, 152] width 6 height 6
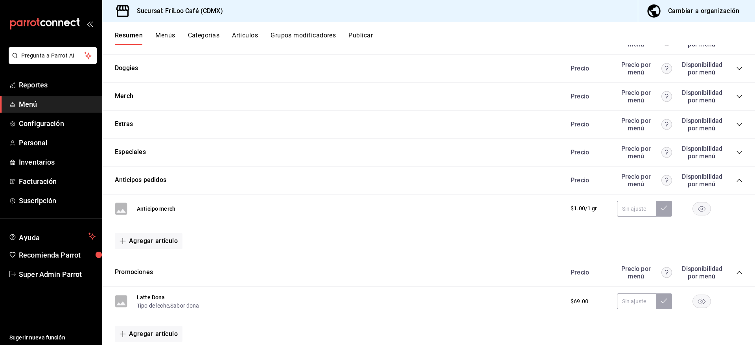
click at [737, 177] on icon "collapse-category-row" at bounding box center [740, 180] width 6 height 6
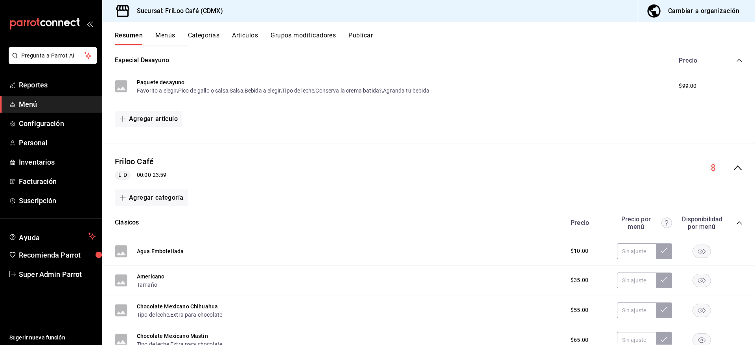
scroll to position [83, 0]
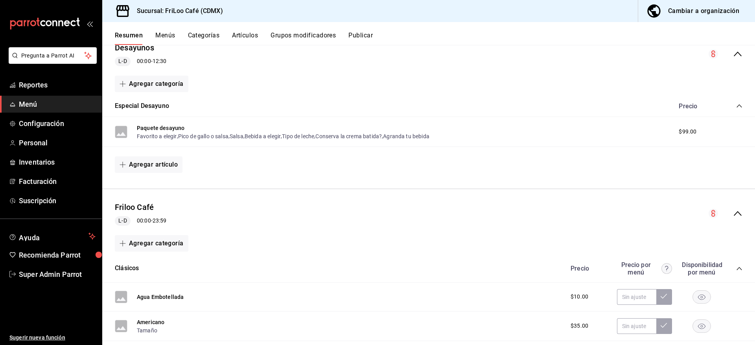
click at [727, 213] on div "collapse-menu-row" at bounding box center [726, 213] width 34 height 9
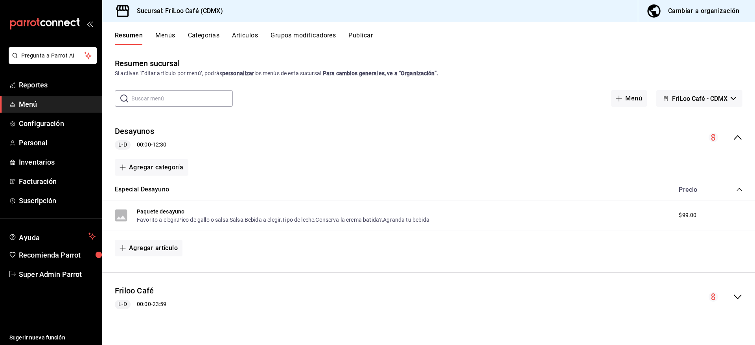
scroll to position [0, 0]
click at [738, 186] on div "Precio" at bounding box center [707, 189] width 72 height 7
click at [740, 188] on icon "collapse-category-row" at bounding box center [739, 189] width 5 height 3
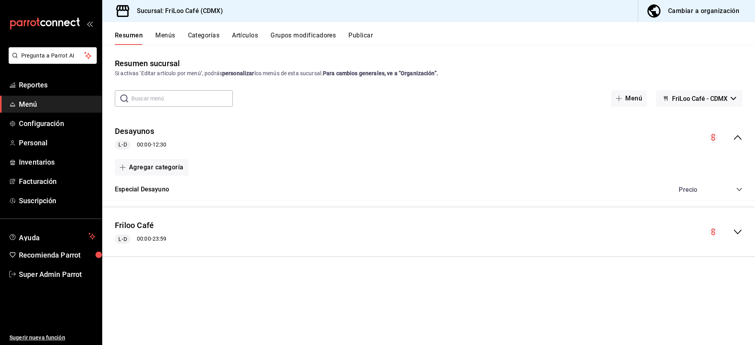
click at [689, 103] on button "FriLoo Café - CDMX" at bounding box center [700, 98] width 86 height 17
click at [701, 6] on div at bounding box center [377, 172] width 755 height 345
click at [692, 8] on div "Cambiar a organización" at bounding box center [703, 11] width 71 height 11
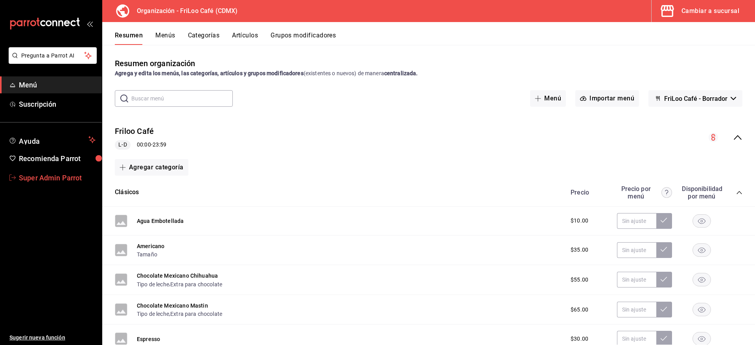
click at [57, 172] on span "Super Admin Parrot" at bounding box center [57, 177] width 77 height 11
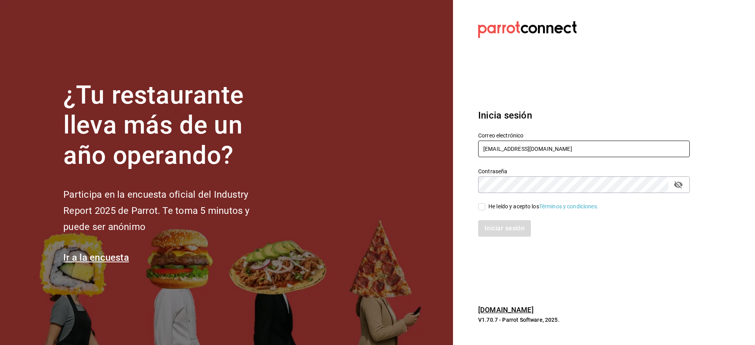
click at [505, 151] on input "losportalesdeboca@veracruz.com" at bounding box center [584, 148] width 212 height 17
paste input "friloocafe@cdmx"
type input "friloocafe@cdmx.com"
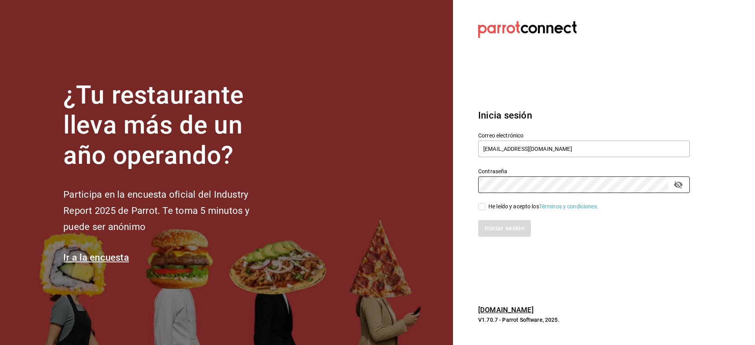
click at [509, 207] on div "He leído y acepto los Términos y condiciones." at bounding box center [544, 206] width 110 height 8
click at [485, 207] on input "He leído y acepto los Términos y condiciones." at bounding box center [481, 206] width 7 height 7
checkbox input "true"
click at [508, 227] on button "Iniciar sesión" at bounding box center [505, 228] width 54 height 17
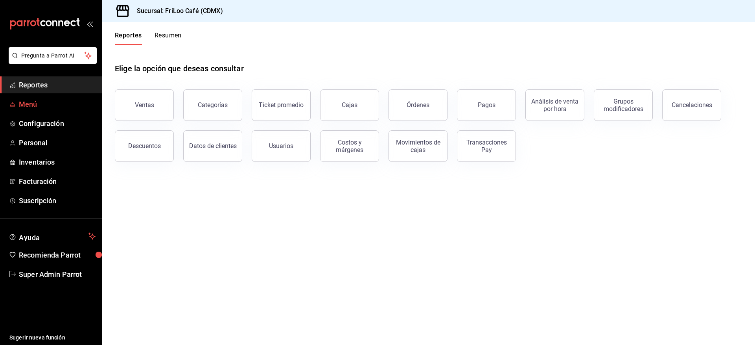
click at [42, 103] on span "Menú" at bounding box center [57, 104] width 77 height 11
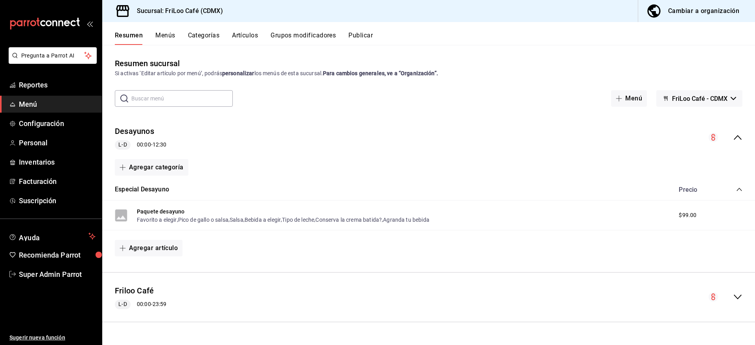
click at [214, 34] on button "Categorías" at bounding box center [204, 37] width 32 height 13
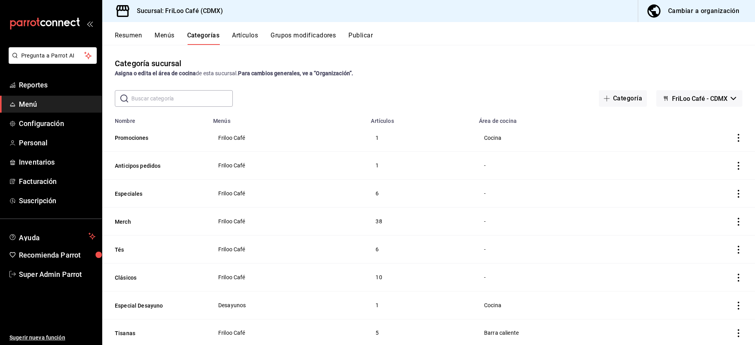
click at [204, 98] on input "text" at bounding box center [182, 98] width 102 height 16
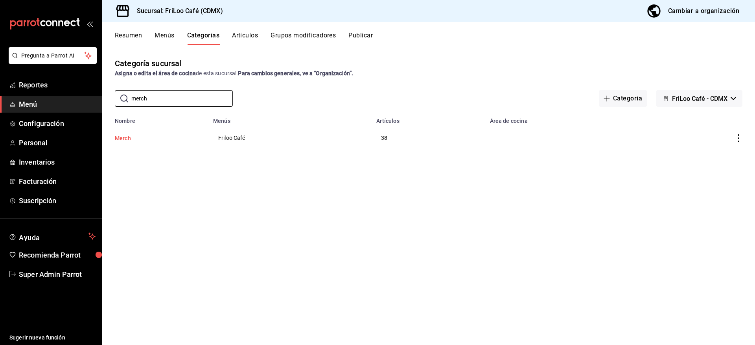
type input "merch"
click at [127, 137] on button "Merch" at bounding box center [154, 138] width 79 height 8
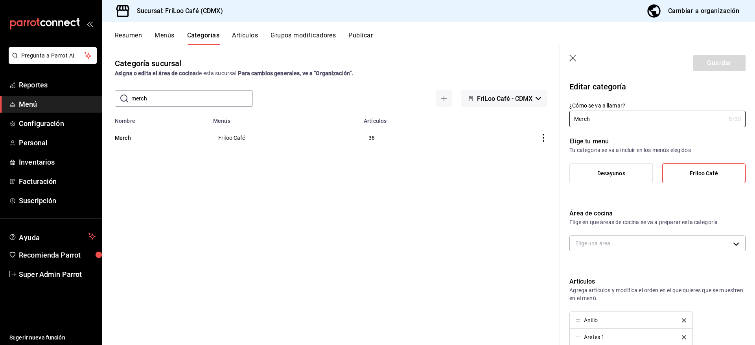
click at [323, 35] on button "Grupos modificadores" at bounding box center [303, 37] width 65 height 13
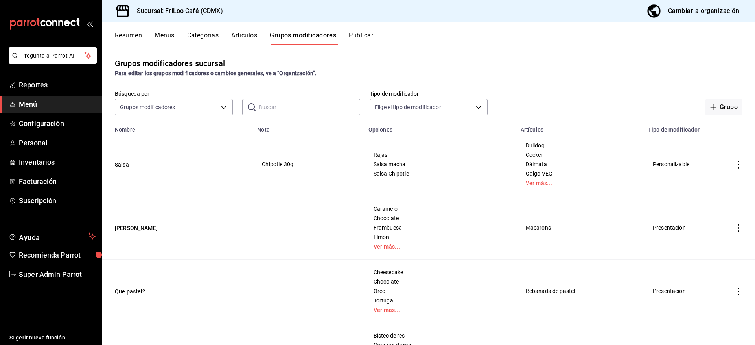
click at [278, 106] on input "text" at bounding box center [310, 107] width 102 height 16
type input "ropa"
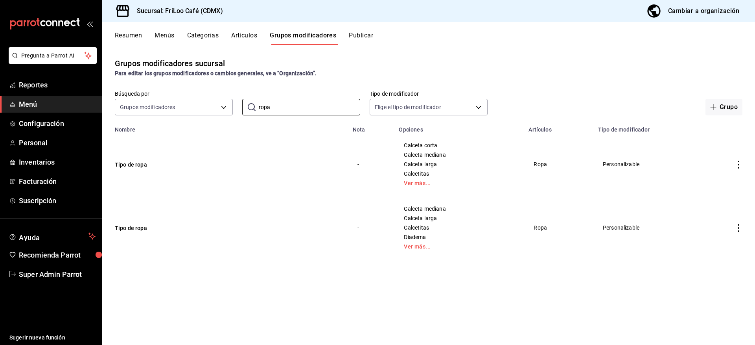
click at [420, 246] on link "Ver más..." at bounding box center [459, 247] width 110 height 6
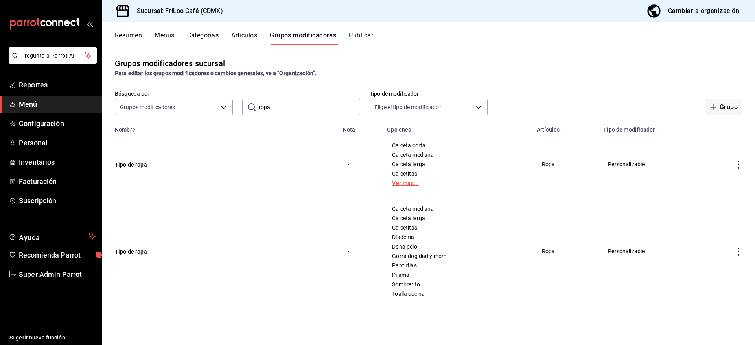
click at [415, 181] on link "Ver más..." at bounding box center [457, 183] width 130 height 6
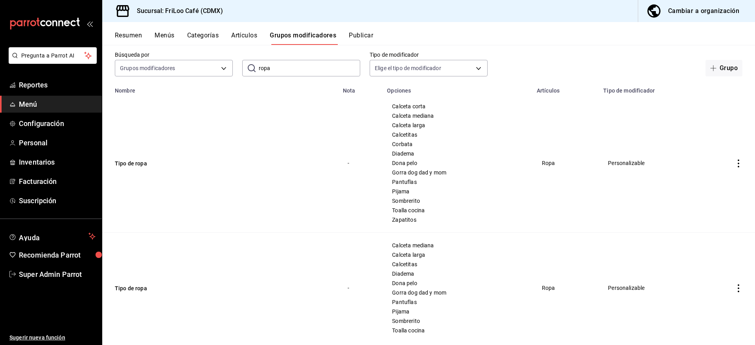
scroll to position [57, 0]
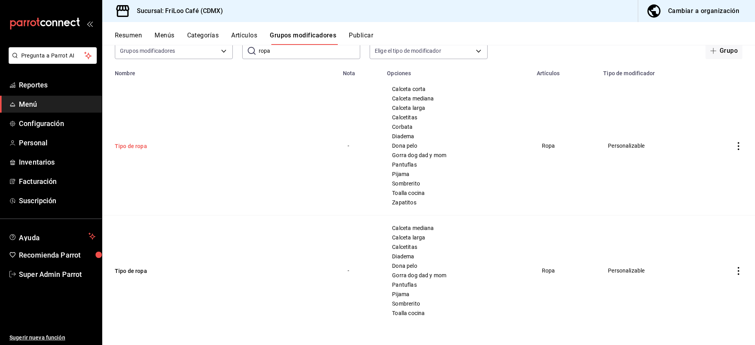
click at [130, 144] on button "Tipo de ropa" at bounding box center [162, 146] width 94 height 8
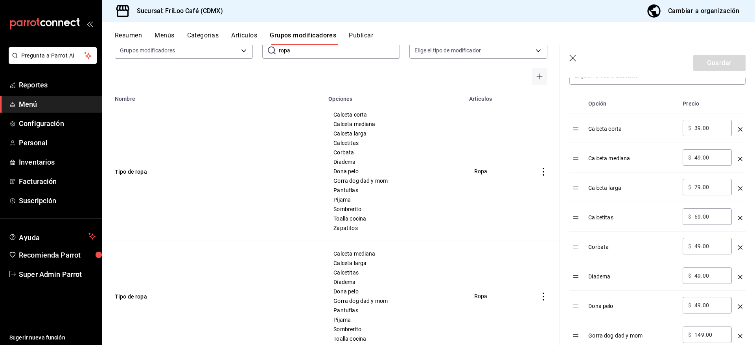
scroll to position [236, 0]
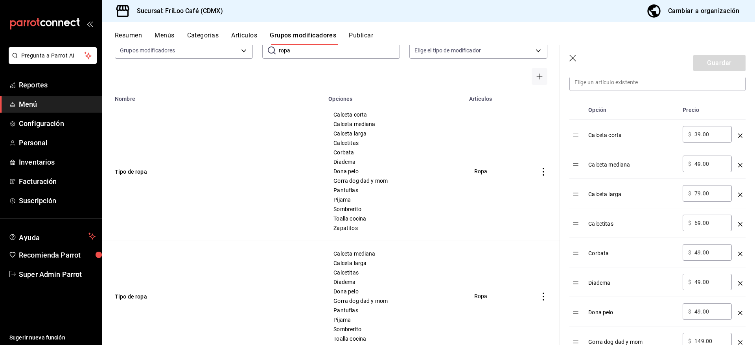
click at [493, 185] on td "Ropa" at bounding box center [496, 171] width 63 height 139
click at [578, 56] on icon "button" at bounding box center [574, 59] width 8 height 8
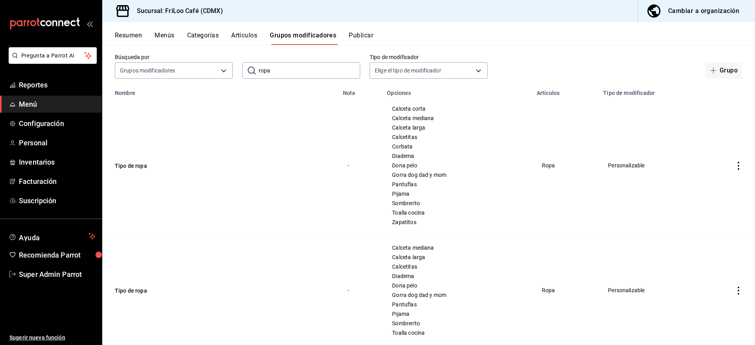
scroll to position [39, 0]
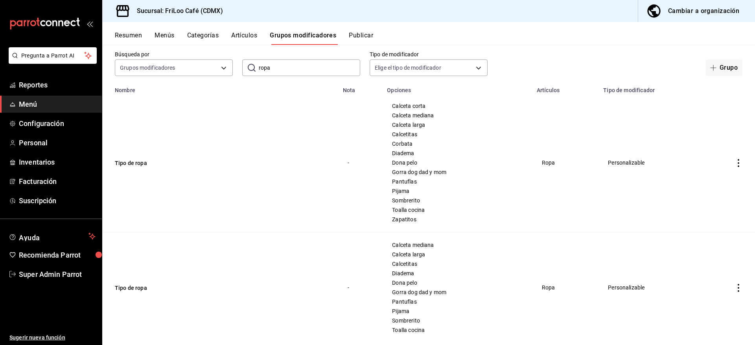
click at [243, 32] on button "Artículos" at bounding box center [244, 37] width 26 height 13
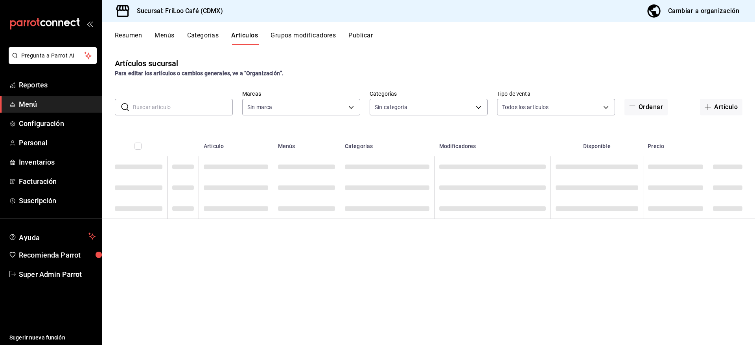
type input "e4bdba6b-3afc-4633-b0eb-b84fb118c14c"
type input "12463e02-e16c-4fb5-87bc-4f8e3a65767e,cc1d0257-09c0-4329-b4ae-f6286884bf40,0e599…"
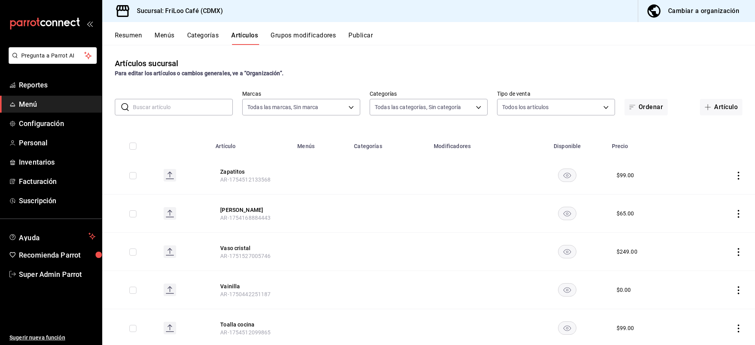
click at [201, 102] on input "text" at bounding box center [183, 107] width 100 height 16
type input "calcetitas"
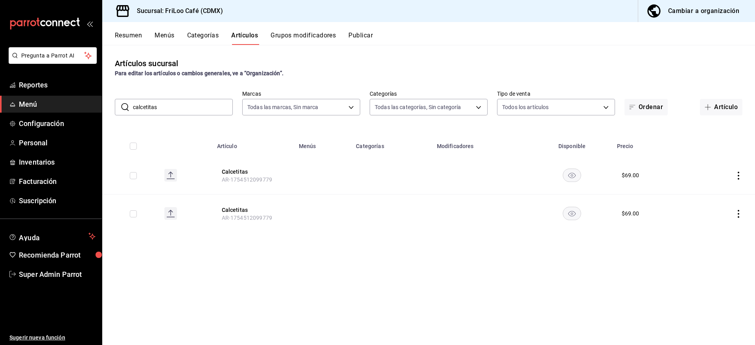
click at [399, 256] on div "Artículos sucursal Para editar los artículos o cambios generales, ve a “Organiz…" at bounding box center [428, 194] width 653 height 299
click at [225, 170] on button "Calcetitas" at bounding box center [253, 172] width 63 height 8
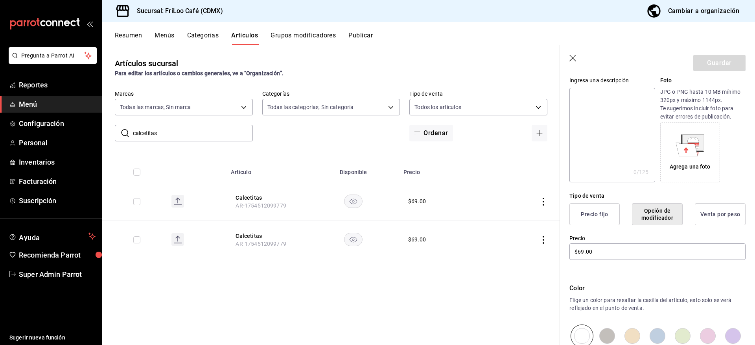
scroll to position [157, 0]
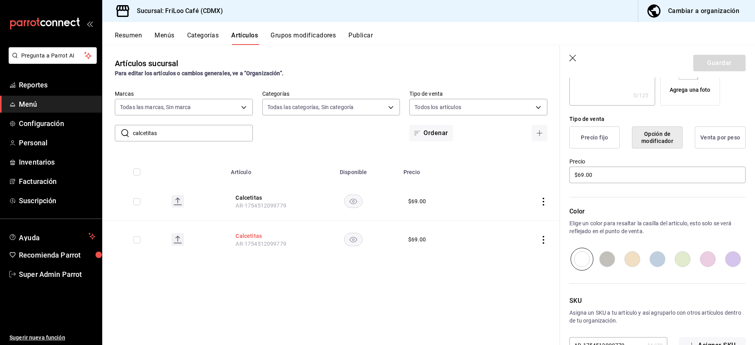
click at [244, 232] on button "Calcetitas" at bounding box center [267, 236] width 63 height 8
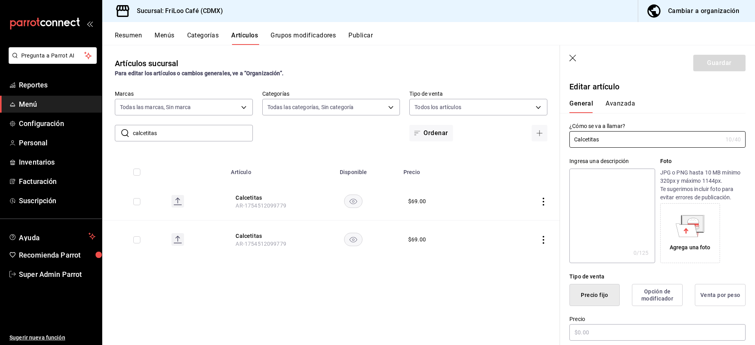
type input "$69.00"
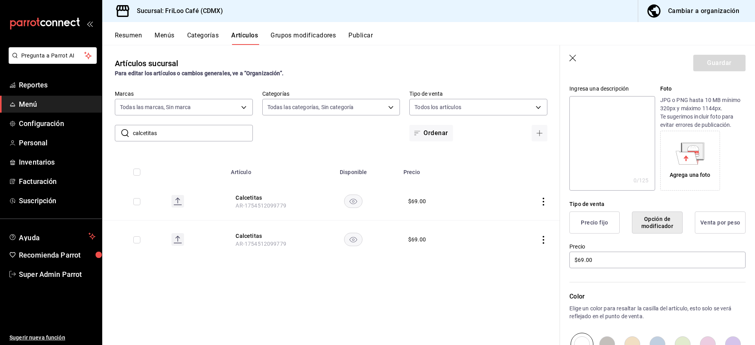
scroll to position [103, 0]
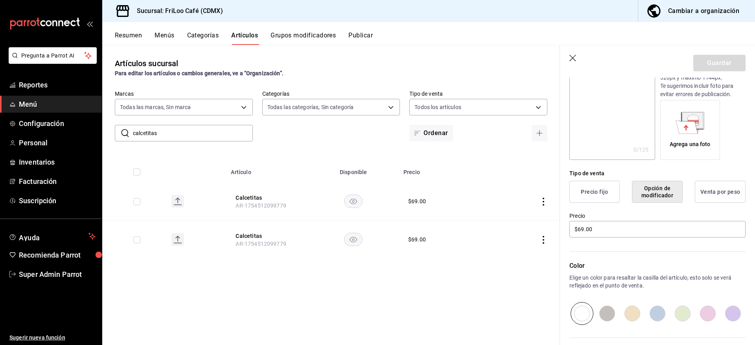
click at [324, 268] on div "Artículos sucursal Para editar los artículos o cambios generales, ve a “Organiz…" at bounding box center [331, 194] width 458 height 299
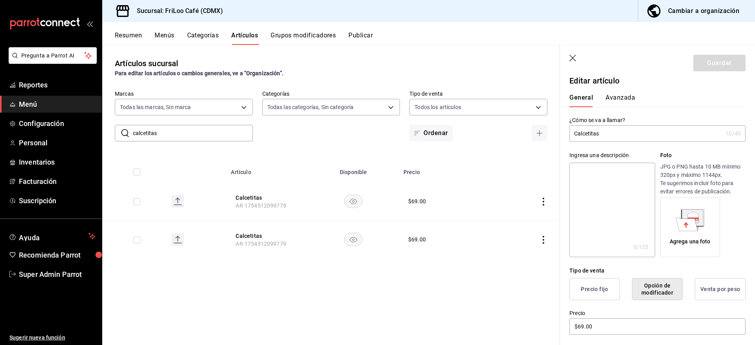
scroll to position [0, 0]
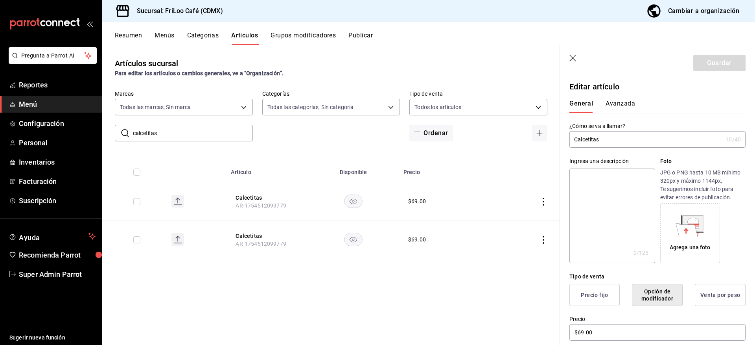
click at [618, 102] on button "Avanzada" at bounding box center [621, 106] width 30 height 13
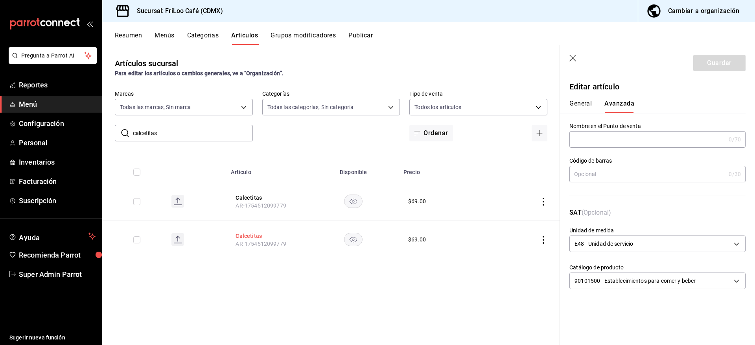
click at [247, 234] on button "Calcetitas" at bounding box center [267, 236] width 63 height 8
click at [589, 100] on button "General" at bounding box center [581, 106] width 22 height 13
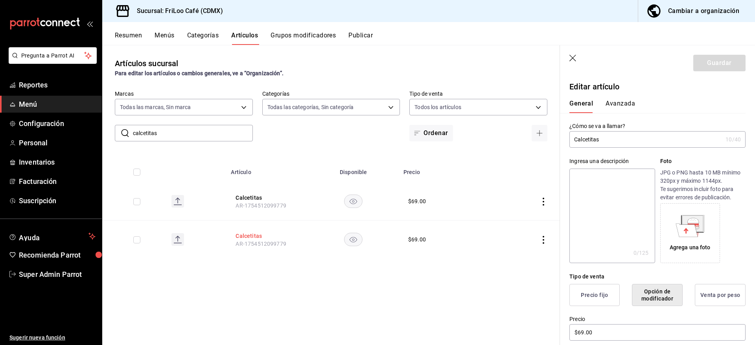
click at [254, 236] on button "Calcetitas" at bounding box center [267, 236] width 63 height 8
click at [258, 196] on button "Calcetitas" at bounding box center [267, 198] width 63 height 8
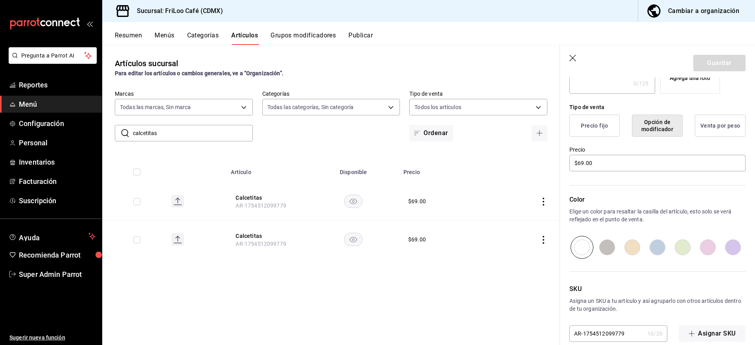
scroll to position [182, 0]
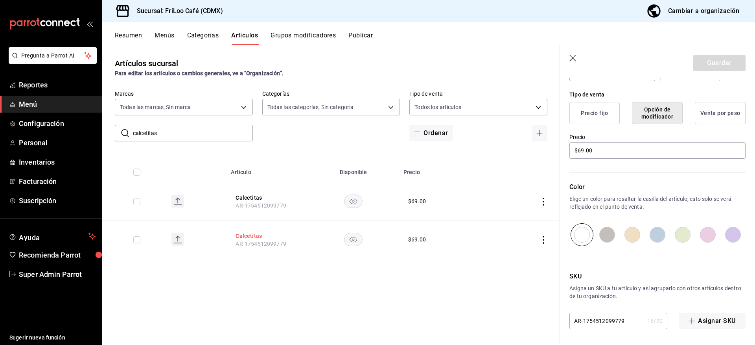
click at [255, 234] on button "Calcetitas" at bounding box center [267, 236] width 63 height 8
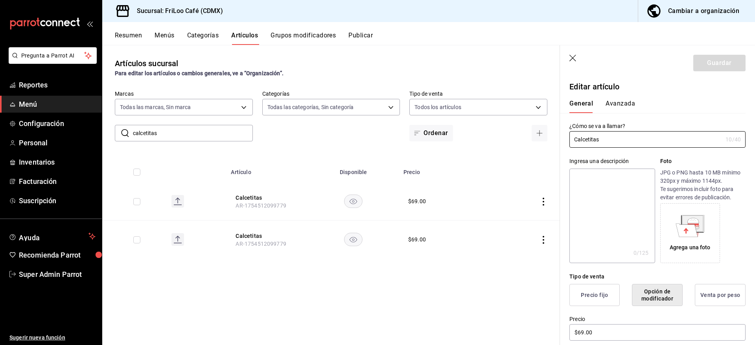
click at [571, 58] on icon "button" at bounding box center [574, 59] width 8 height 8
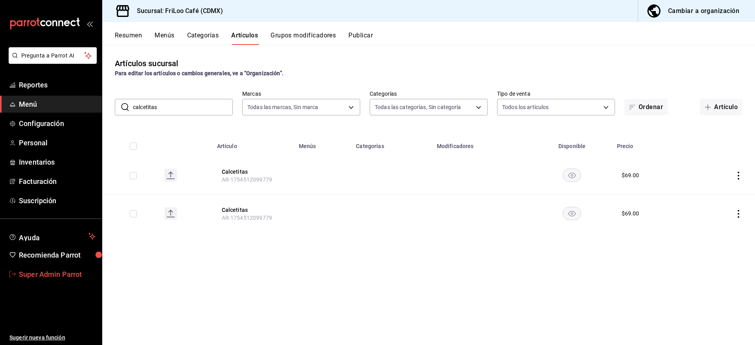
click at [60, 269] on span "Super Admin Parrot" at bounding box center [57, 274] width 77 height 11
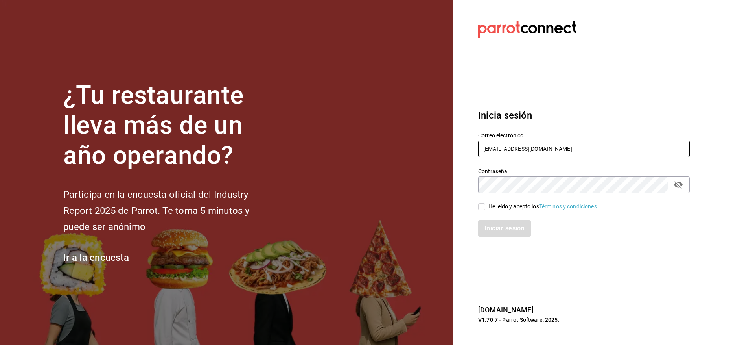
click at [561, 150] on input "[EMAIL_ADDRESS][DOMAIN_NAME]" at bounding box center [584, 148] width 212 height 17
type input "b"
type input "l"
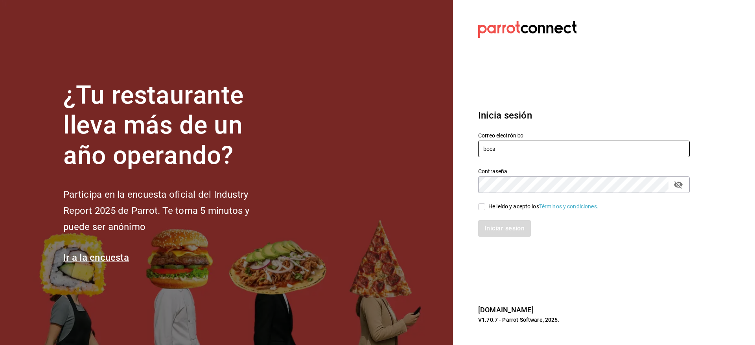
click at [530, 148] on input "boca" at bounding box center [584, 148] width 212 height 17
type input "[EMAIL_ADDRESS][DOMAIN_NAME]"
click at [507, 205] on div "He leído y acepto los Términos y condiciones." at bounding box center [544, 206] width 110 height 8
click at [485, 205] on input "He leído y acepto los Términos y condiciones." at bounding box center [481, 206] width 7 height 7
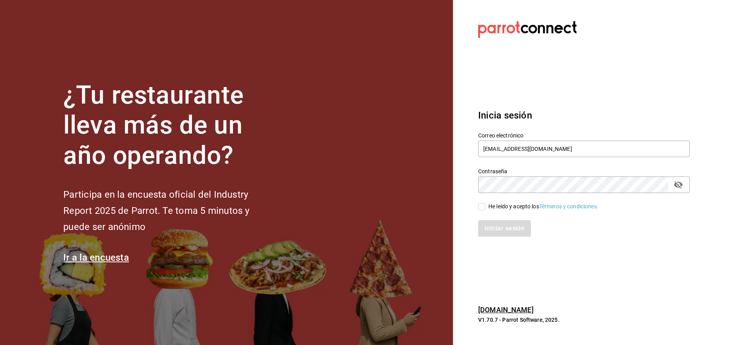
checkbox input "true"
click at [505, 229] on button "Iniciar sesión" at bounding box center [505, 228] width 54 height 17
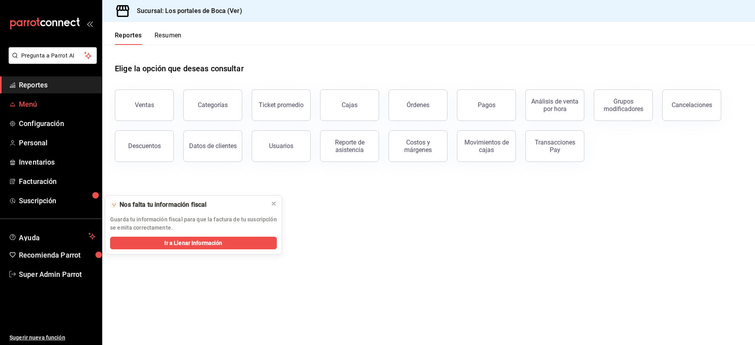
click at [34, 105] on span "Menú" at bounding box center [57, 104] width 77 height 11
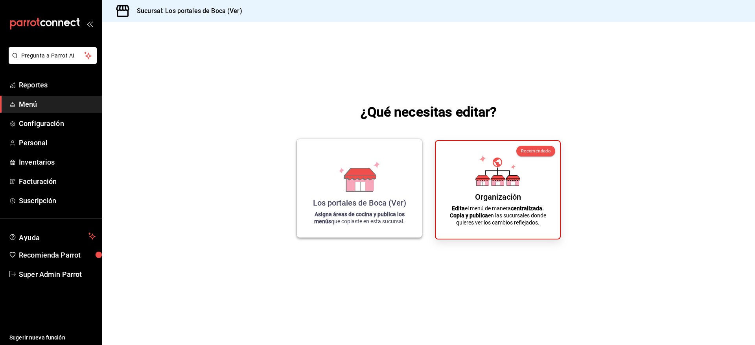
click at [386, 164] on div "Los portales de Boca (Ver) Asigna áreas de cocina y publica los menús que copia…" at bounding box center [359, 188] width 106 height 86
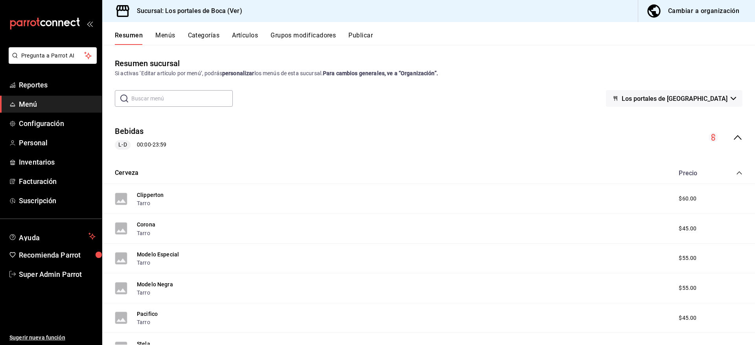
click at [733, 138] on icon "collapse-menu-row" at bounding box center [737, 137] width 9 height 9
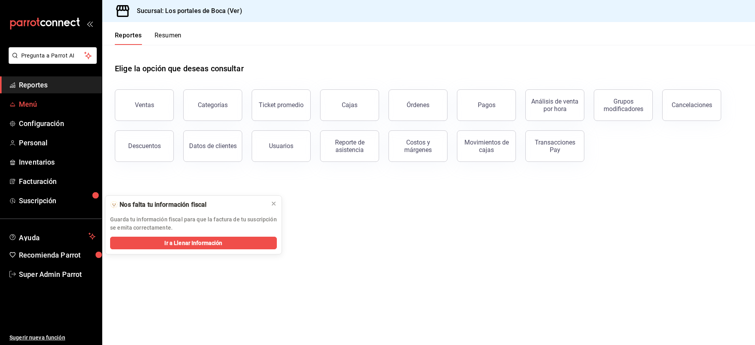
click at [44, 97] on link "Menú" at bounding box center [51, 104] width 102 height 17
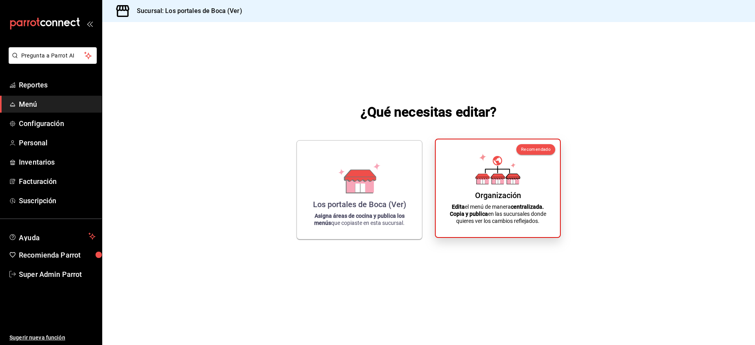
click at [518, 184] on icon at bounding box center [513, 179] width 12 height 7
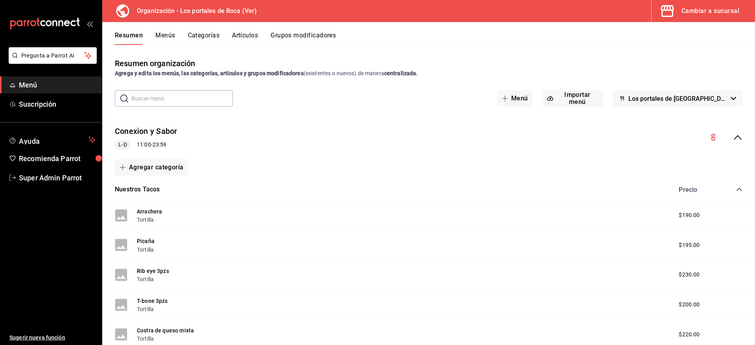
click at [733, 138] on icon "collapse-menu-row" at bounding box center [737, 137] width 9 height 9
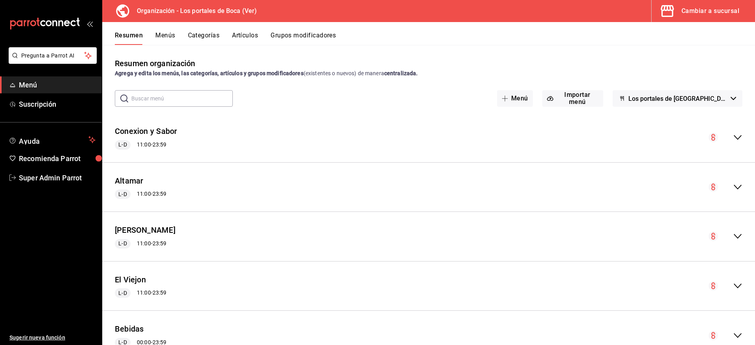
click at [174, 39] on button "Menús" at bounding box center [165, 37] width 20 height 13
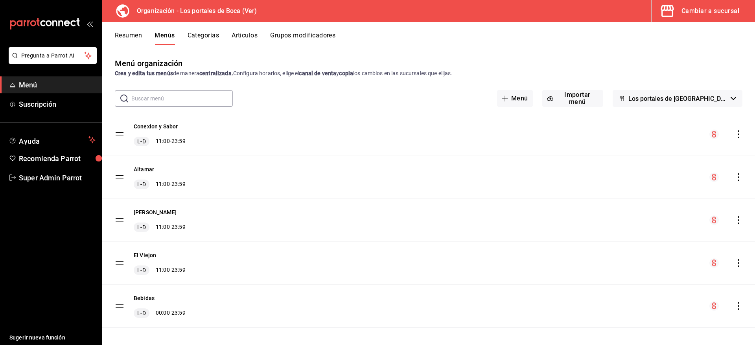
click at [737, 134] on icon "actions" at bounding box center [739, 134] width 8 height 8
